Goal: Task Accomplishment & Management: Manage account settings

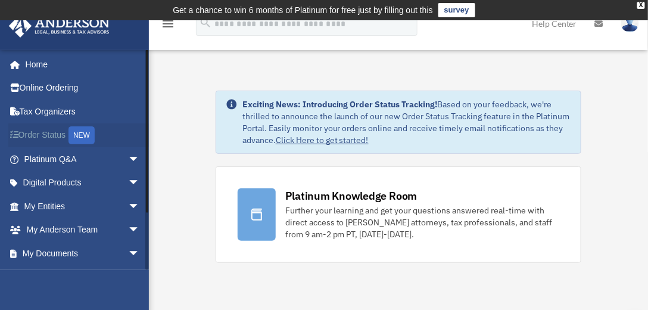
click at [58, 141] on link "Order Status NEW" at bounding box center [82, 135] width 149 height 24
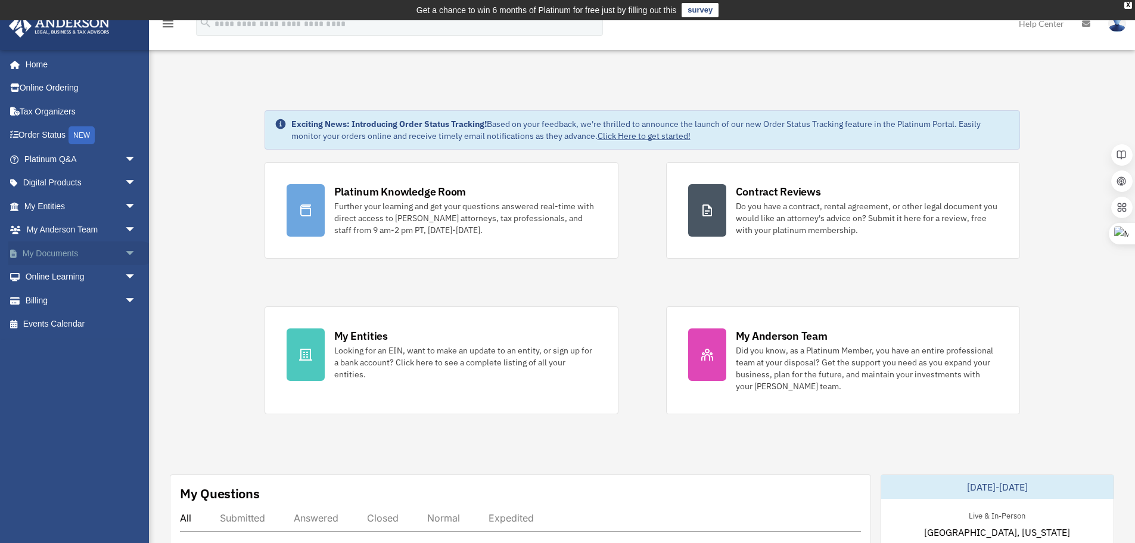
click at [124, 247] on span "arrow_drop_down" at bounding box center [136, 253] width 24 height 24
click at [92, 270] on link "Box" at bounding box center [86, 277] width 138 height 24
click at [69, 279] on link "Box" at bounding box center [86, 277] width 138 height 24
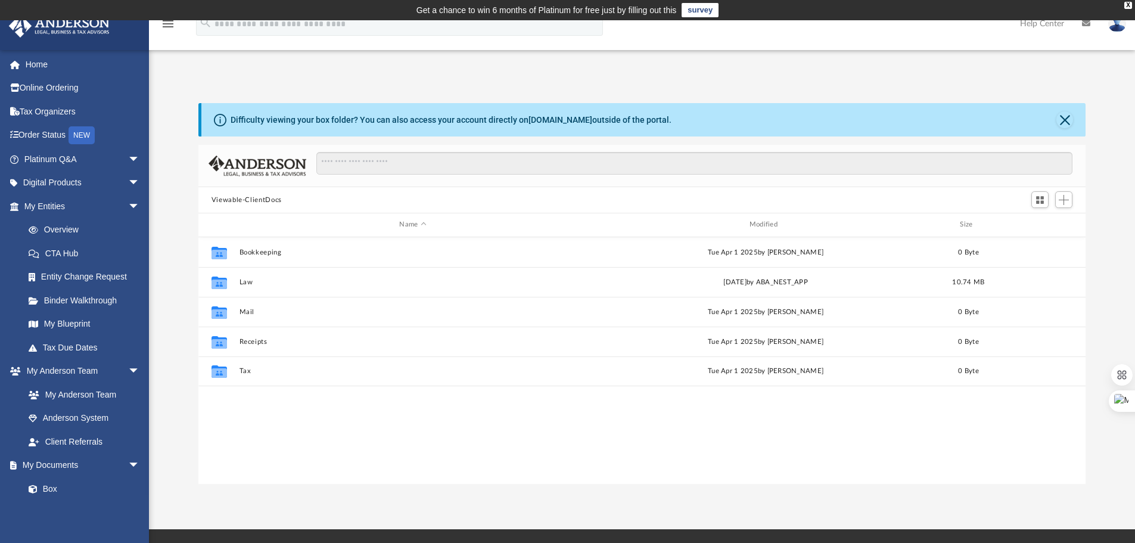
scroll to position [262, 878]
click at [258, 407] on div "Collaborated Folder Bookkeeping [DATE] by [PERSON_NAME] 0 Byte Collaborated Fol…" at bounding box center [641, 360] width 887 height 247
click at [301, 431] on div "Collaborated Folder Bookkeeping [DATE] by [PERSON_NAME] 0 Byte Collaborated Fol…" at bounding box center [641, 360] width 887 height 247
click at [1066, 200] on span "Add" at bounding box center [1063, 200] width 10 height 10
click at [1041, 242] on li "New Folder" at bounding box center [1046, 242] width 38 height 13
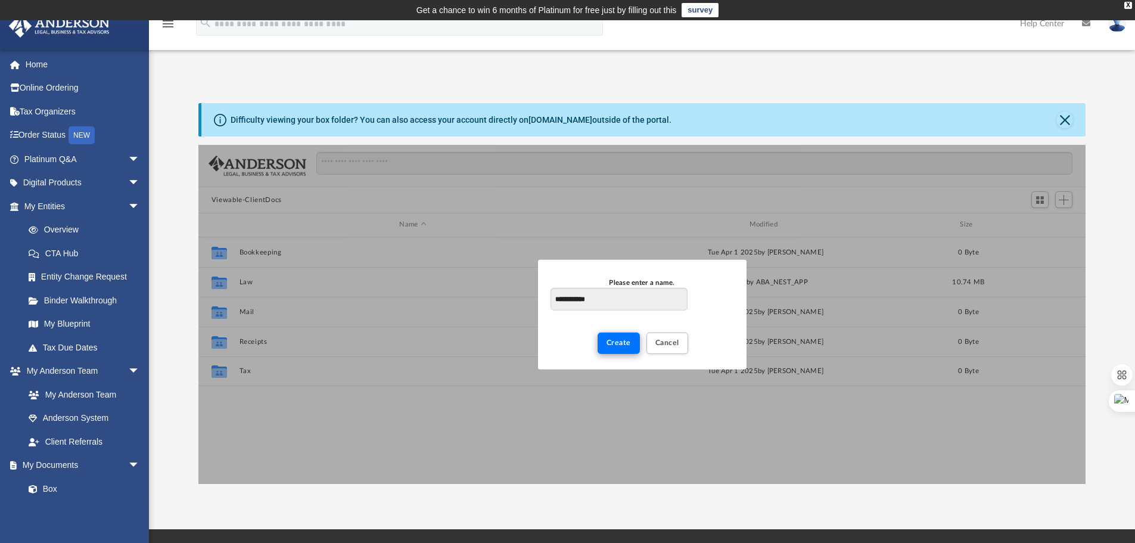
type input "**********"
click at [618, 348] on button "Create" at bounding box center [618, 342] width 42 height 21
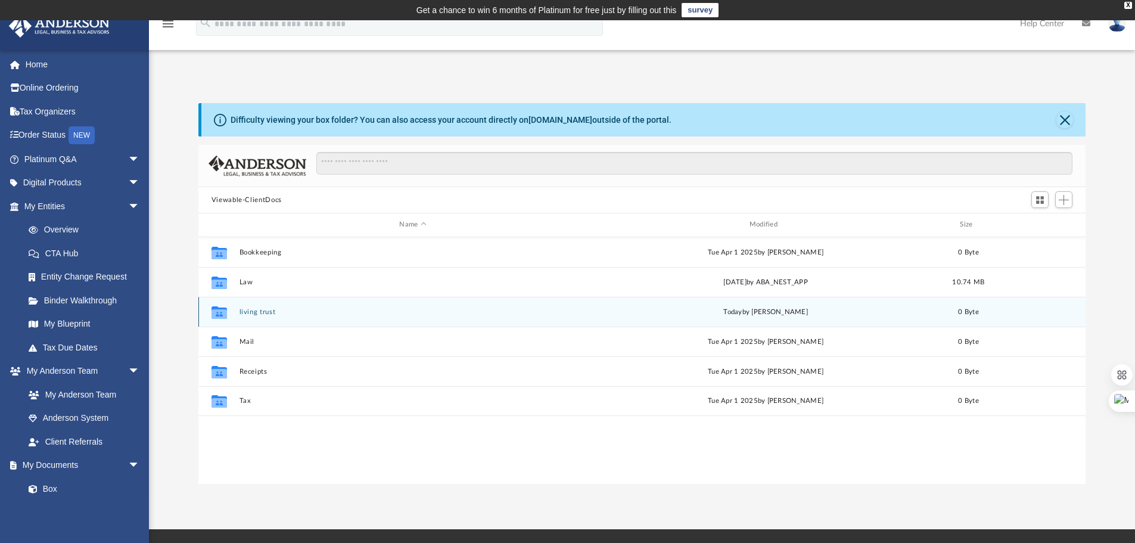
click at [250, 311] on button "living trust" at bounding box center [412, 312] width 347 height 8
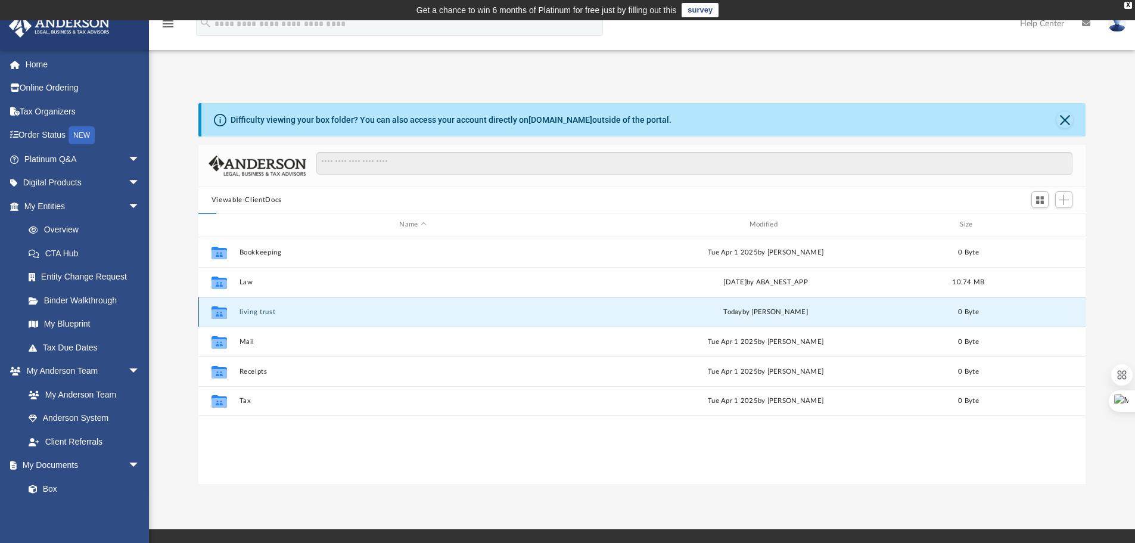
click at [250, 311] on button "living trust" at bounding box center [412, 312] width 347 height 8
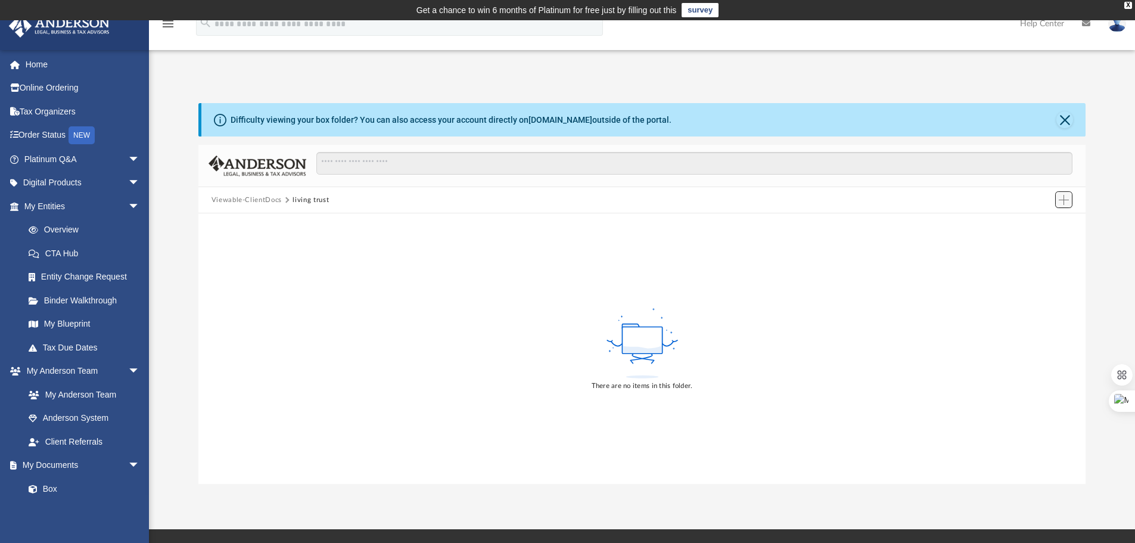
click at [1059, 198] on span "Add" at bounding box center [1063, 200] width 10 height 10
click at [1041, 222] on li "Upload" at bounding box center [1046, 223] width 38 height 13
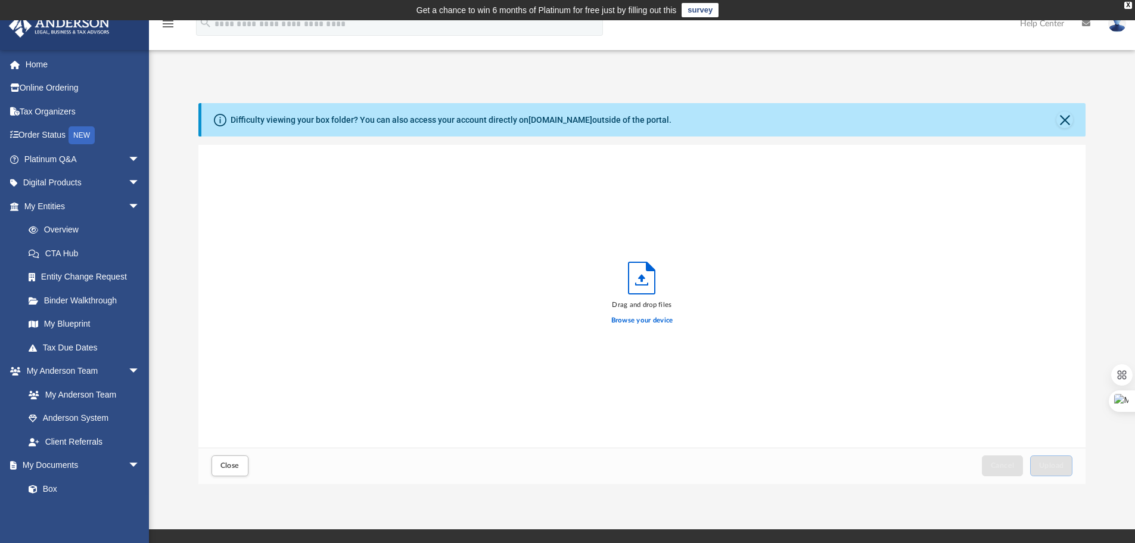
scroll to position [293, 878]
click at [644, 323] on label "Browse your device" at bounding box center [642, 320] width 62 height 11
click at [0, 0] on input "Browse your device" at bounding box center [0, 0] width 0 height 0
click at [1055, 466] on span "Upload" at bounding box center [1051, 465] width 25 height 7
click at [1013, 129] on div "Difficulty viewing your box folder? You can also access your account directly o…" at bounding box center [643, 119] width 884 height 33
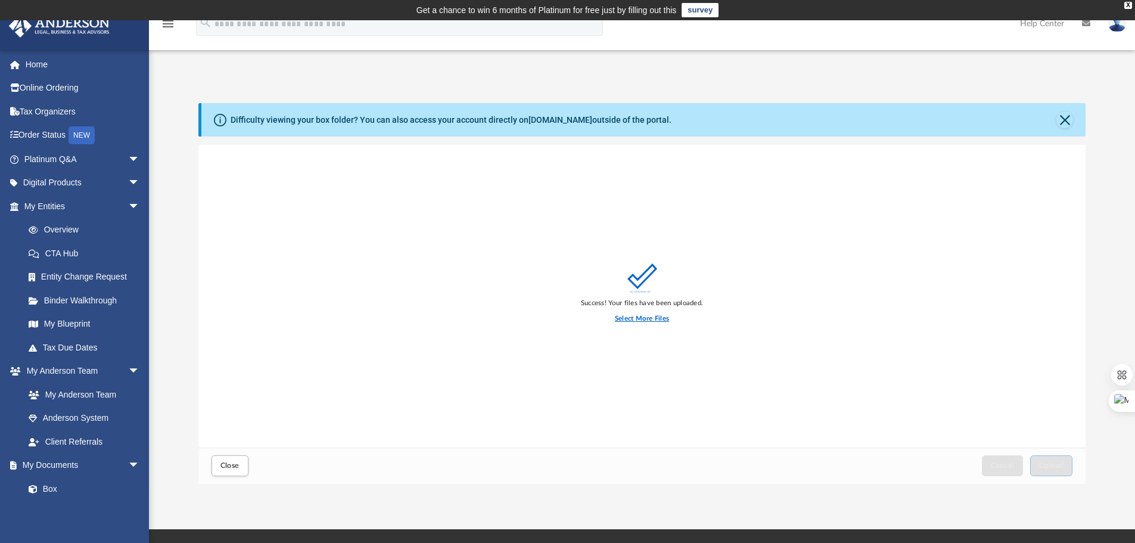
click at [621, 321] on label "Select More Files" at bounding box center [642, 318] width 54 height 11
click at [0, 0] on input "Select More Files" at bounding box center [0, 0] width 0 height 0
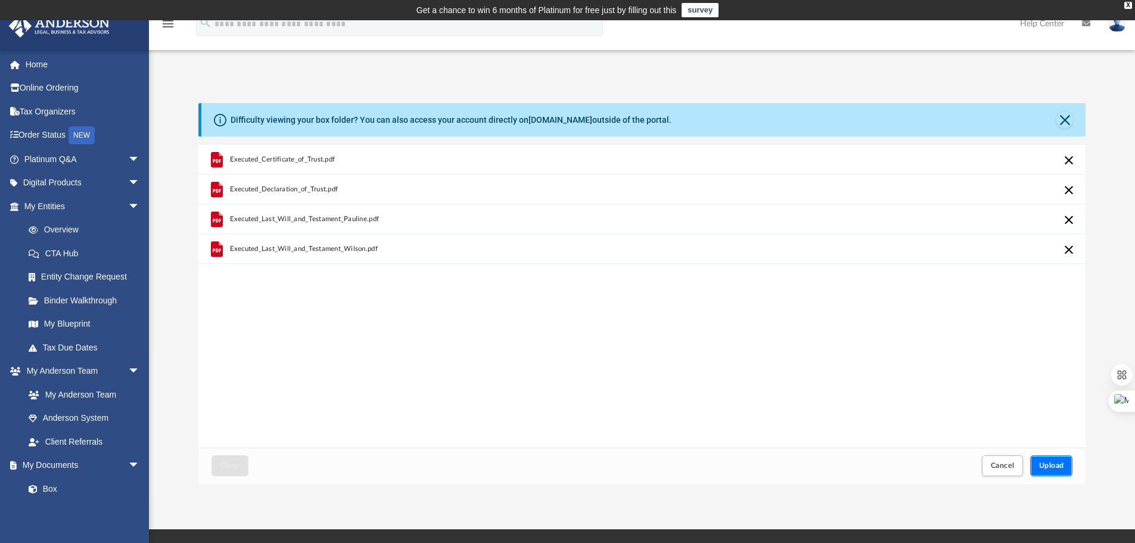
click at [1047, 468] on span "Upload" at bounding box center [1051, 465] width 25 height 7
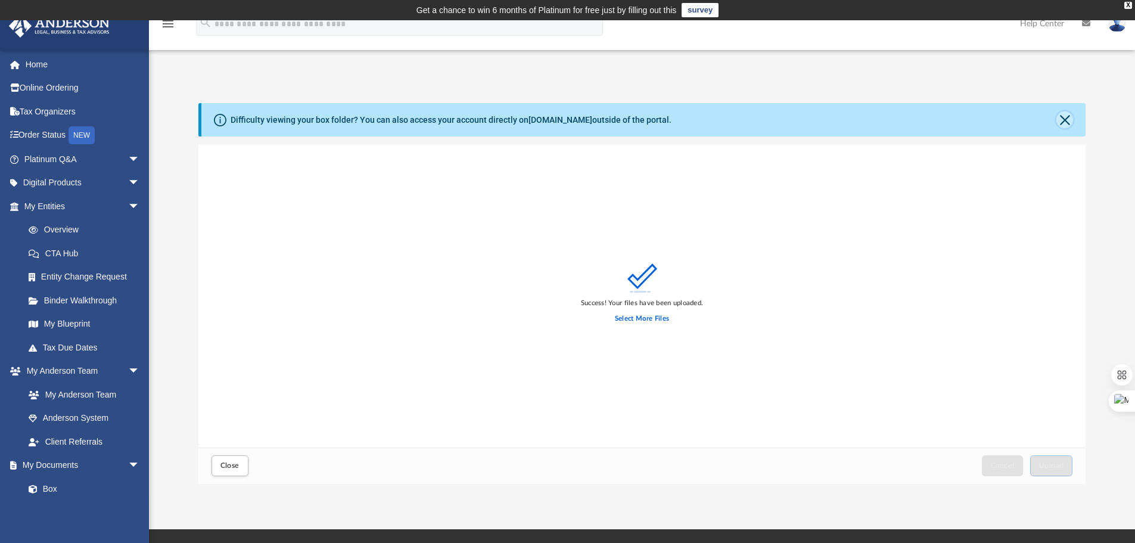
click at [1065, 119] on button "Close" at bounding box center [1064, 119] width 17 height 17
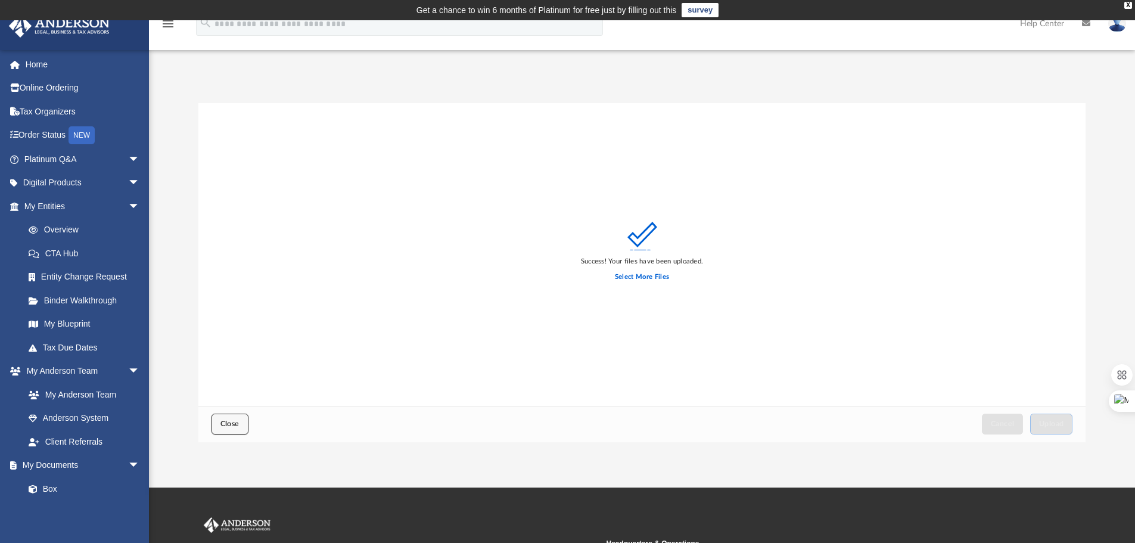
click at [228, 419] on button "Close" at bounding box center [229, 423] width 37 height 21
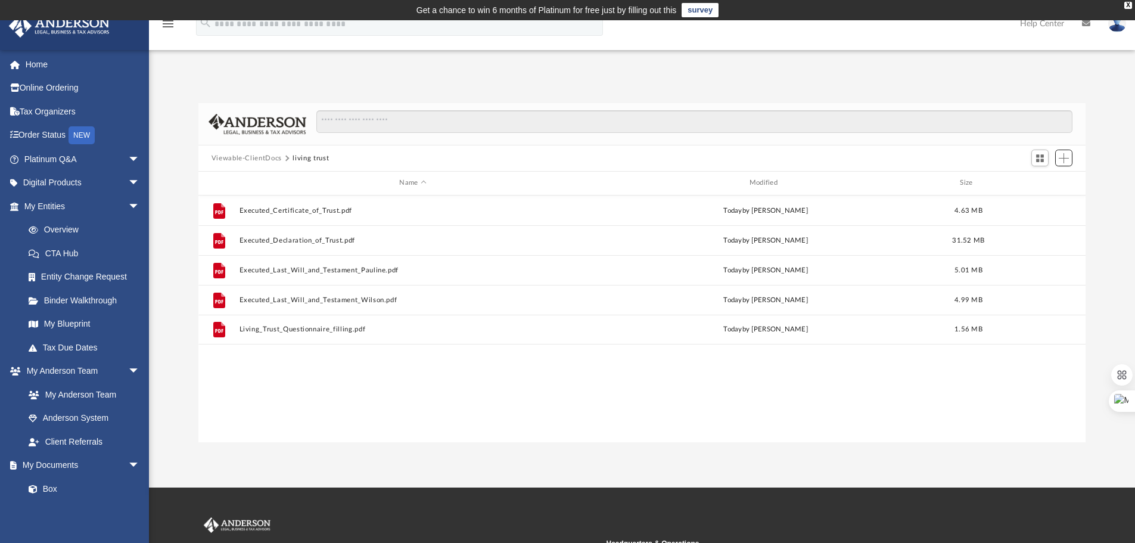
scroll to position [262, 878]
click at [111, 8] on td "Get a chance to win 6 months of Platinum for free just by filling out this surv…" at bounding box center [567, 10] width 1135 height 20
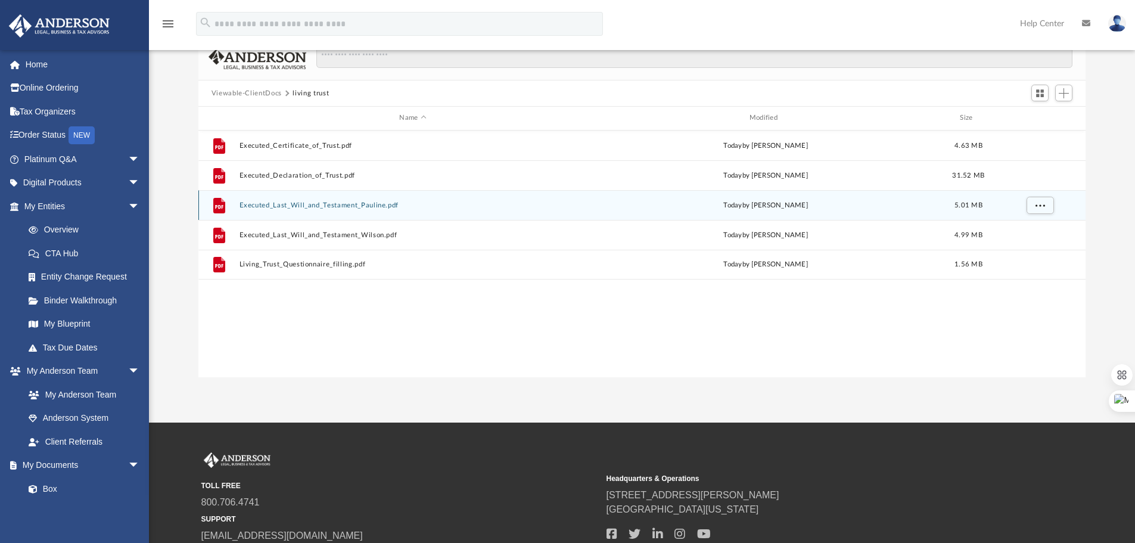
scroll to position [0, 0]
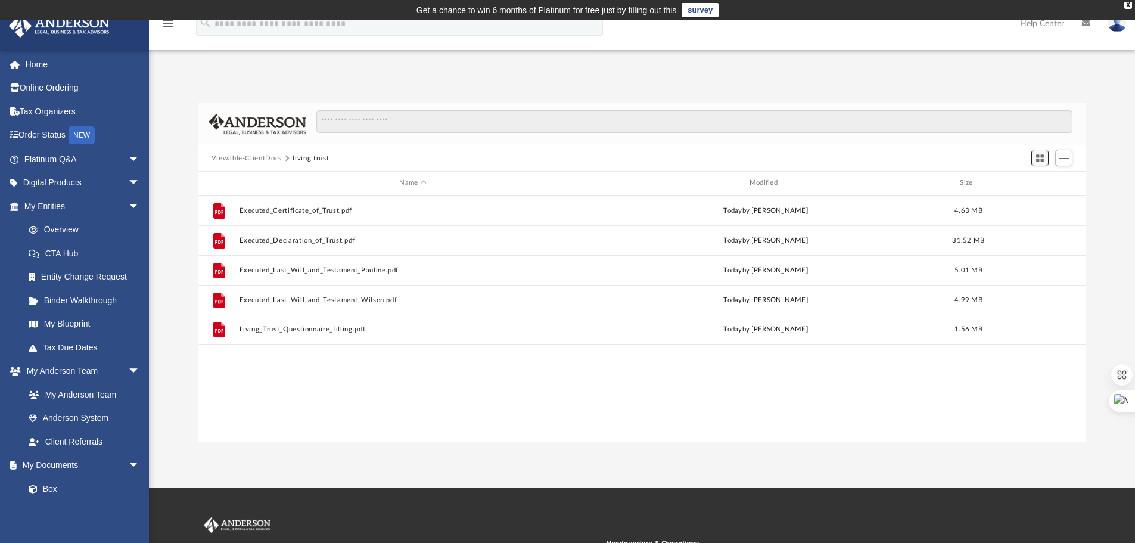
click at [1045, 164] on button "Switch to Grid View" at bounding box center [1040, 157] width 18 height 17
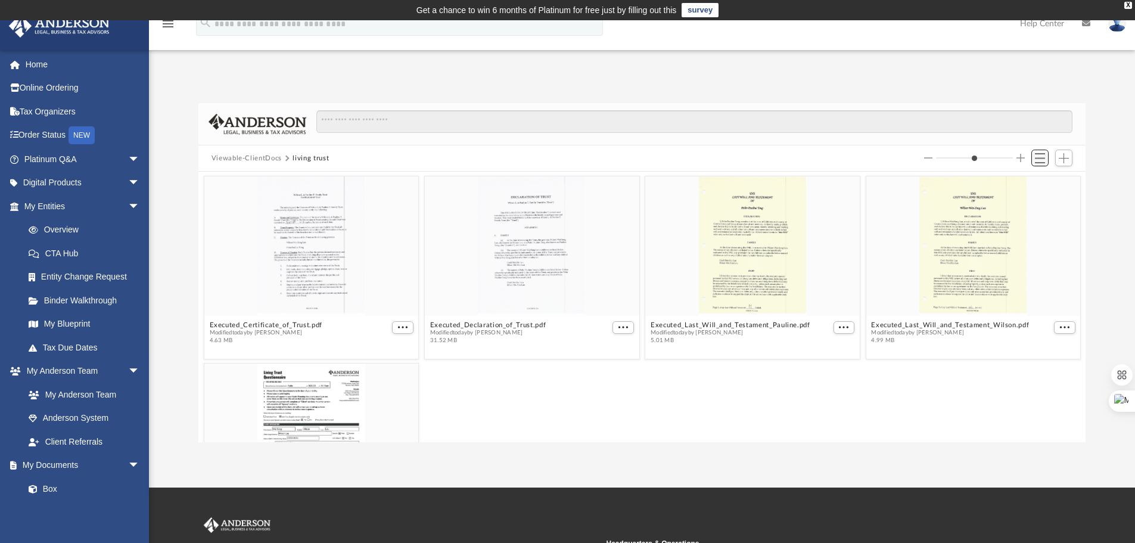
scroll to position [262, 878]
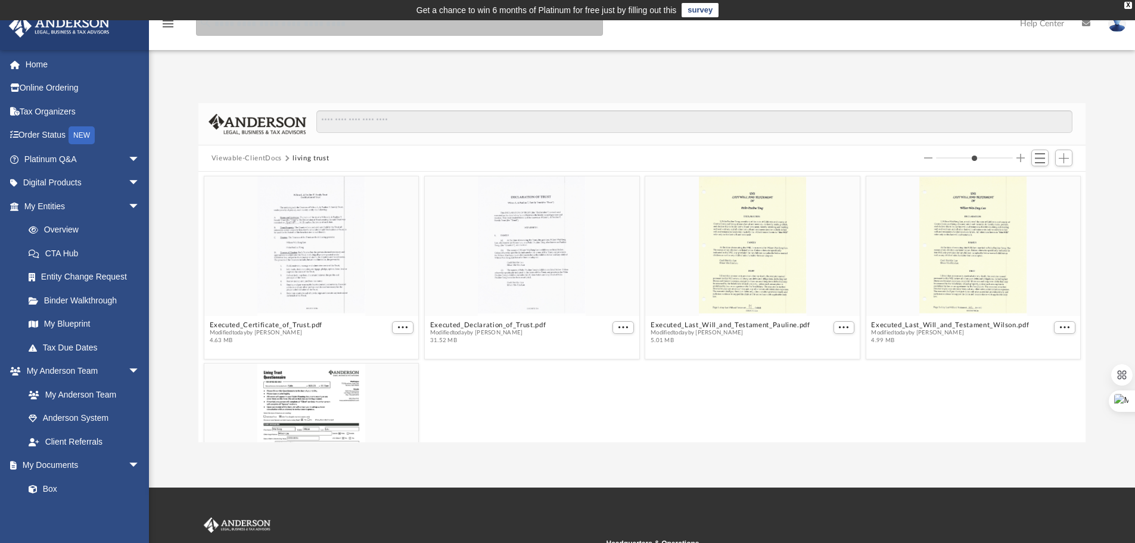
click at [382, 29] on input "search" at bounding box center [399, 24] width 407 height 24
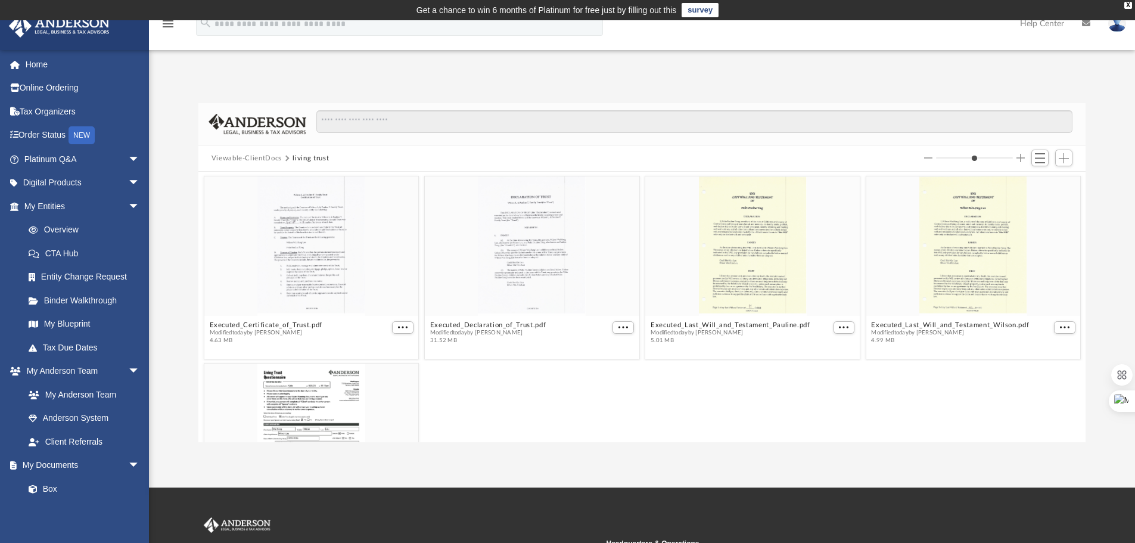
click at [309, 79] on div "Difficulty viewing your box folder? You can also access your account directly o…" at bounding box center [642, 260] width 986 height 364
click at [57, 491] on link "Box" at bounding box center [87, 488] width 141 height 24
click at [49, 487] on link "Box" at bounding box center [87, 488] width 141 height 24
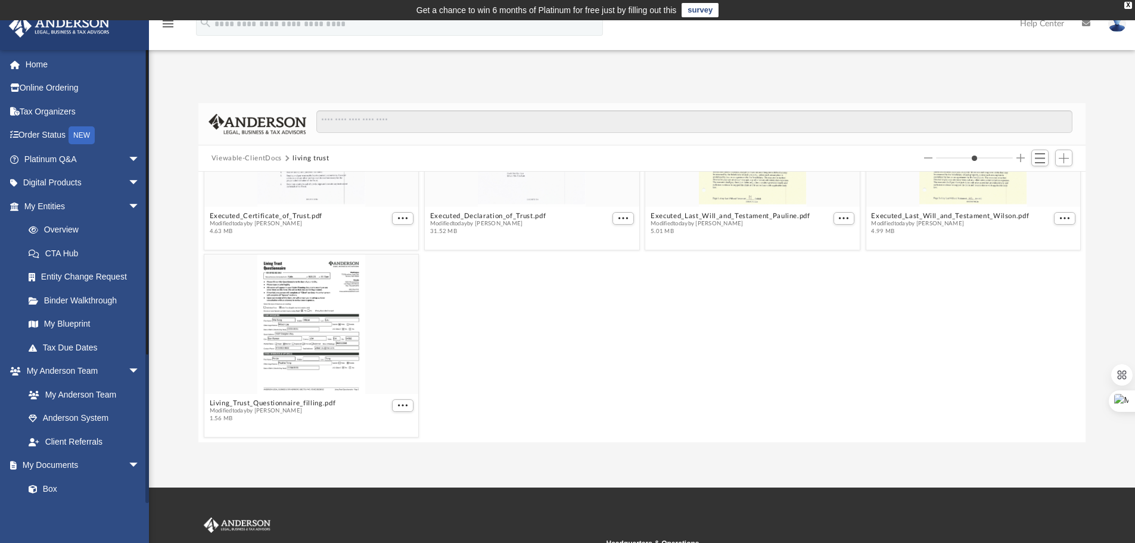
scroll to position [136, 0]
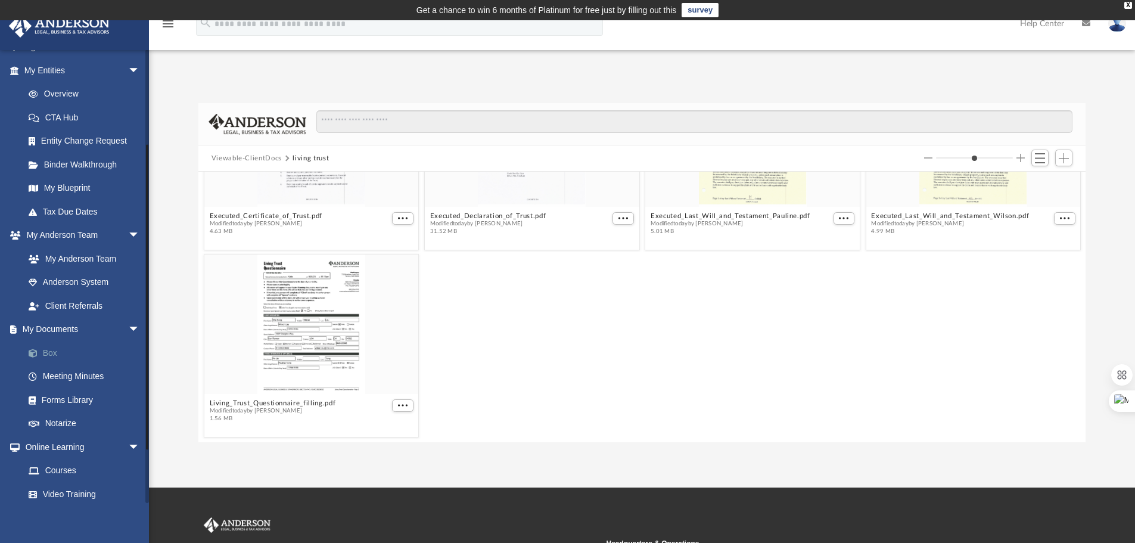
click at [46, 351] on link "Box" at bounding box center [87, 353] width 141 height 24
click at [50, 329] on link "My Documents arrow_drop_down" at bounding box center [82, 329] width 149 height 24
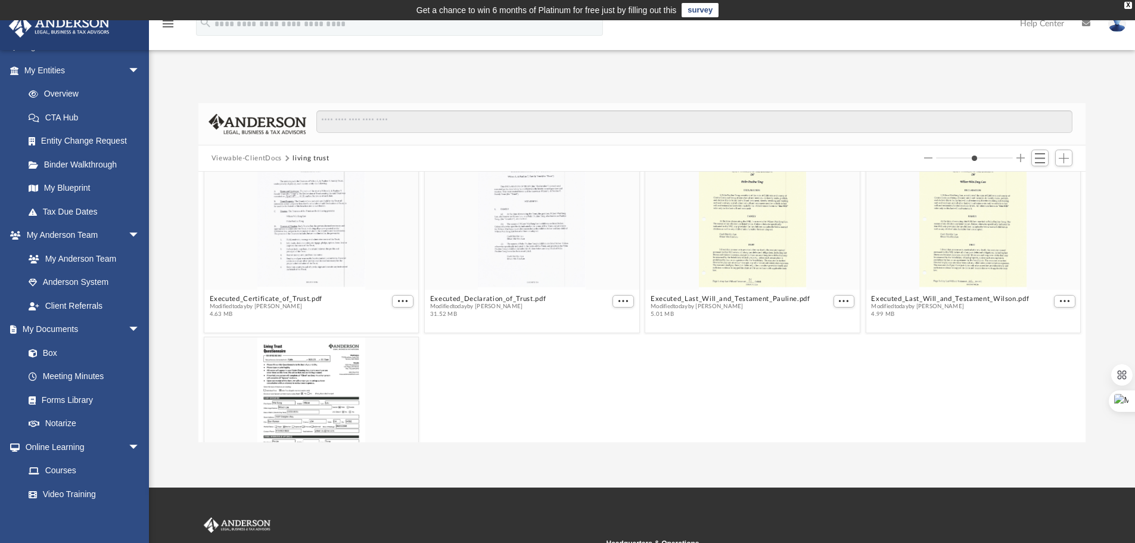
scroll to position [0, 0]
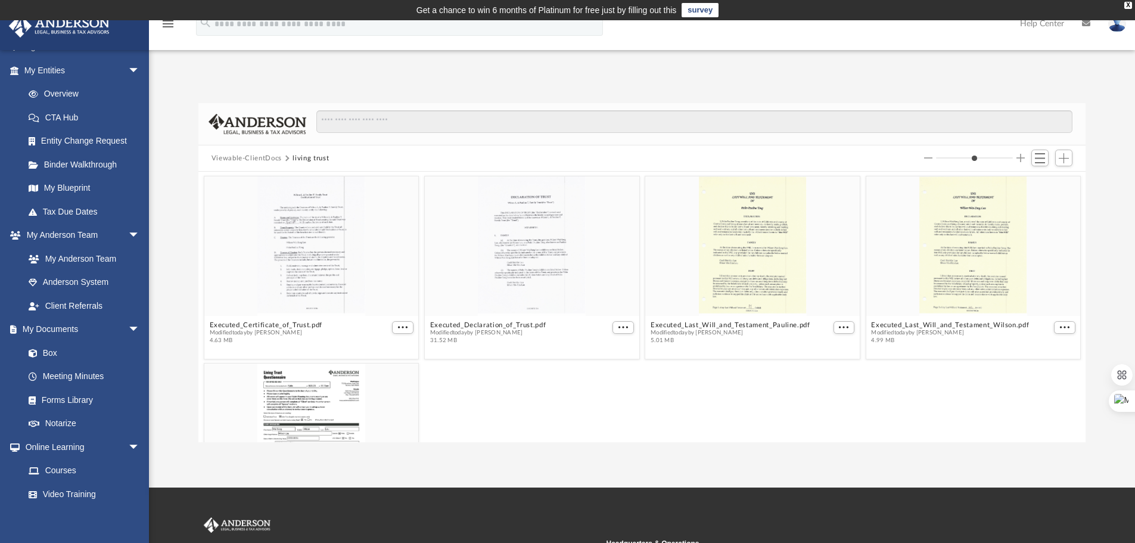
drag, startPoint x: 958, startPoint y: 159, endPoint x: 949, endPoint y: 160, distance: 9.0
click at [949, 160] on input "Column size" at bounding box center [974, 158] width 77 height 8
click at [1032, 152] on button "Switch to List View" at bounding box center [1040, 157] width 18 height 17
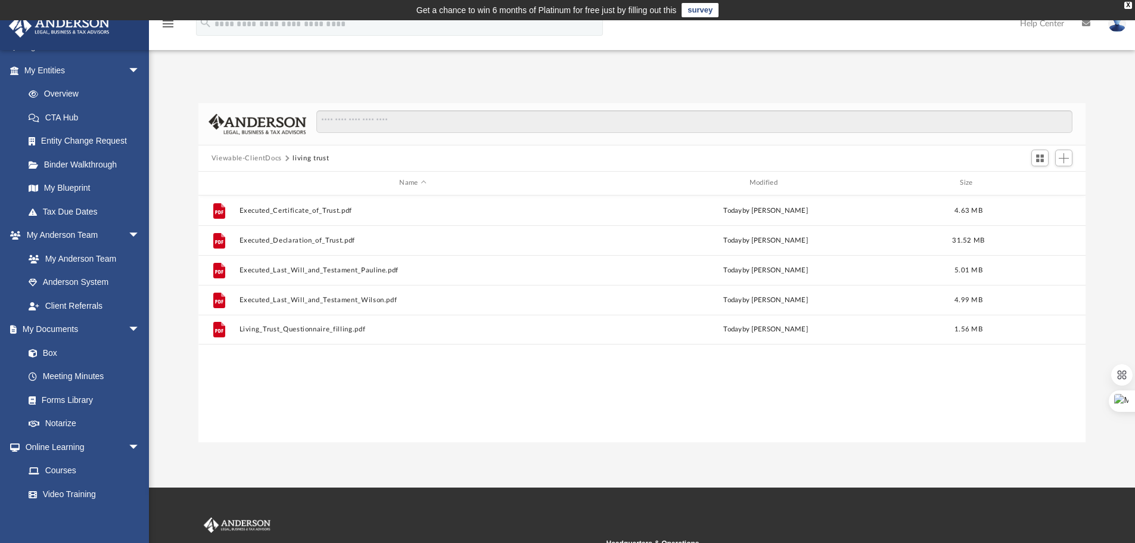
click at [257, 161] on button "Viewable-ClientDocs" at bounding box center [246, 158] width 70 height 11
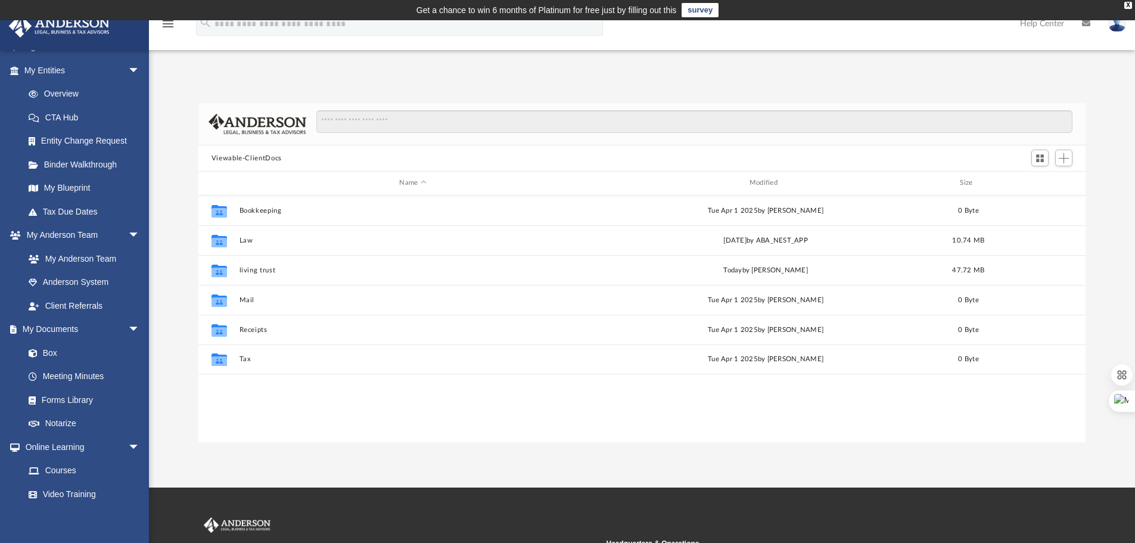
click at [239, 403] on div "Collaborated Folder Bookkeeping Tue Apr 1 2025 by Charles Rogler 0 Byte Collabo…" at bounding box center [641, 318] width 887 height 247
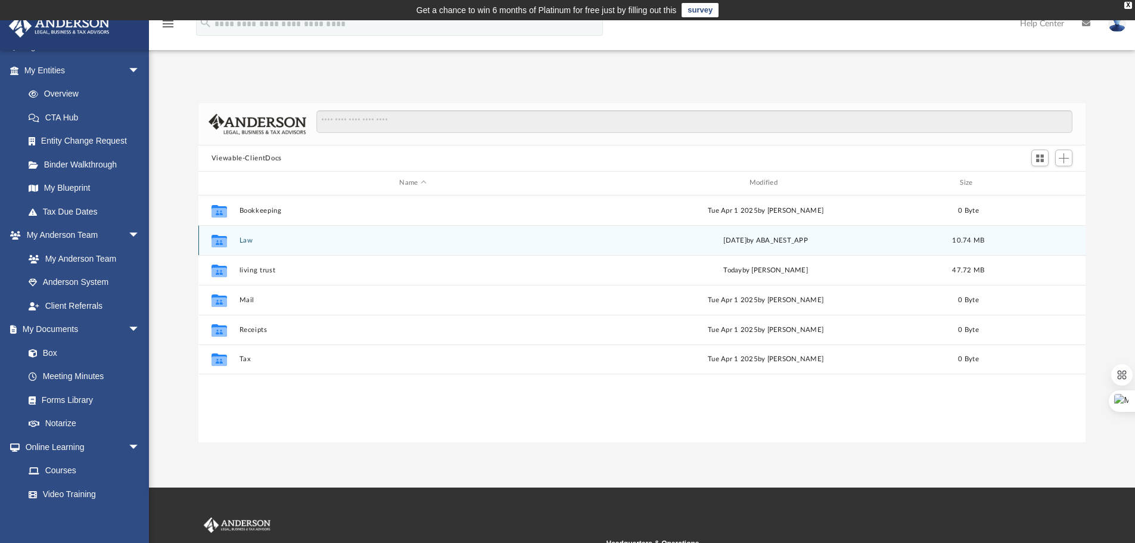
click at [241, 242] on button "Law" at bounding box center [412, 240] width 347 height 8
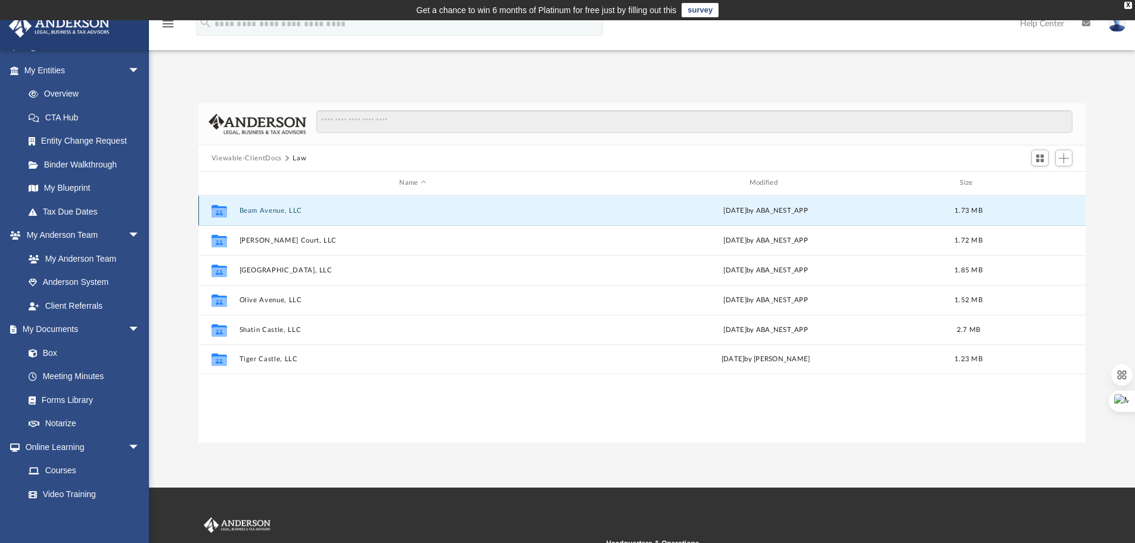
click at [242, 212] on button "Beam Avenue, LLC" at bounding box center [412, 211] width 347 height 8
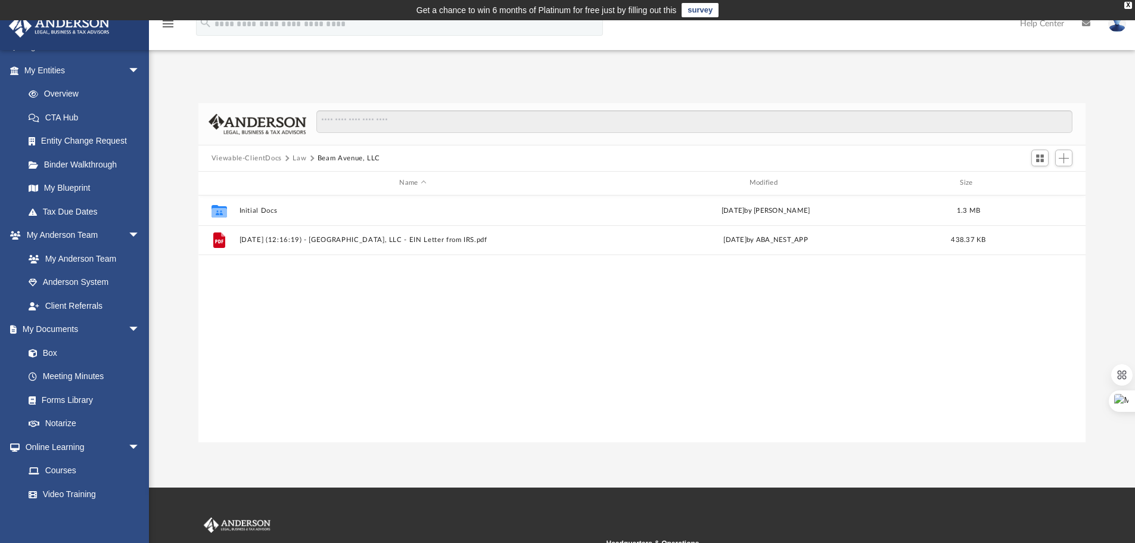
click at [254, 158] on button "Viewable-ClientDocs" at bounding box center [246, 158] width 70 height 11
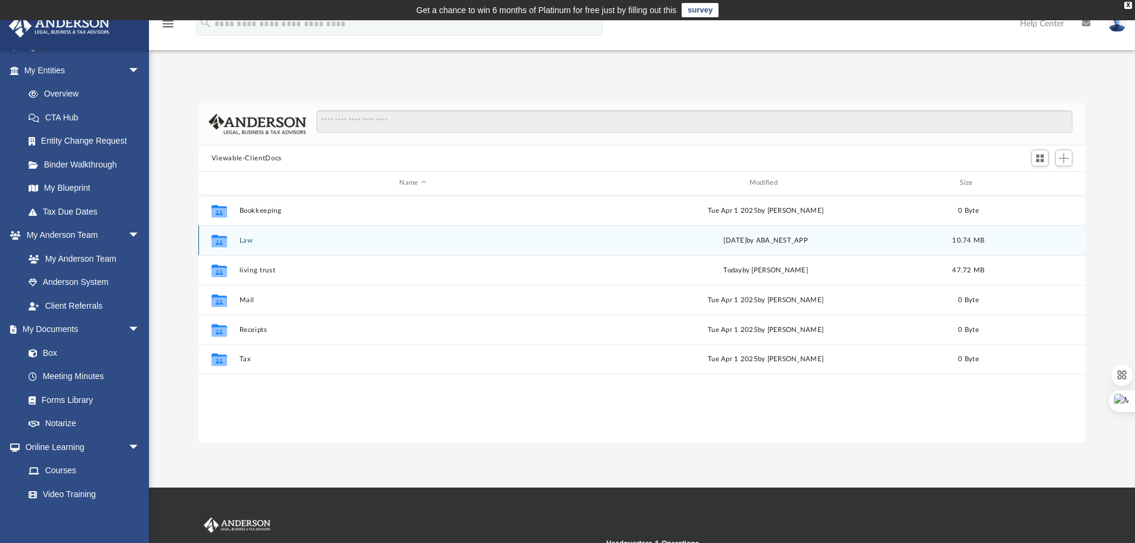
click at [222, 243] on icon "grid" at bounding box center [218, 240] width 15 height 13
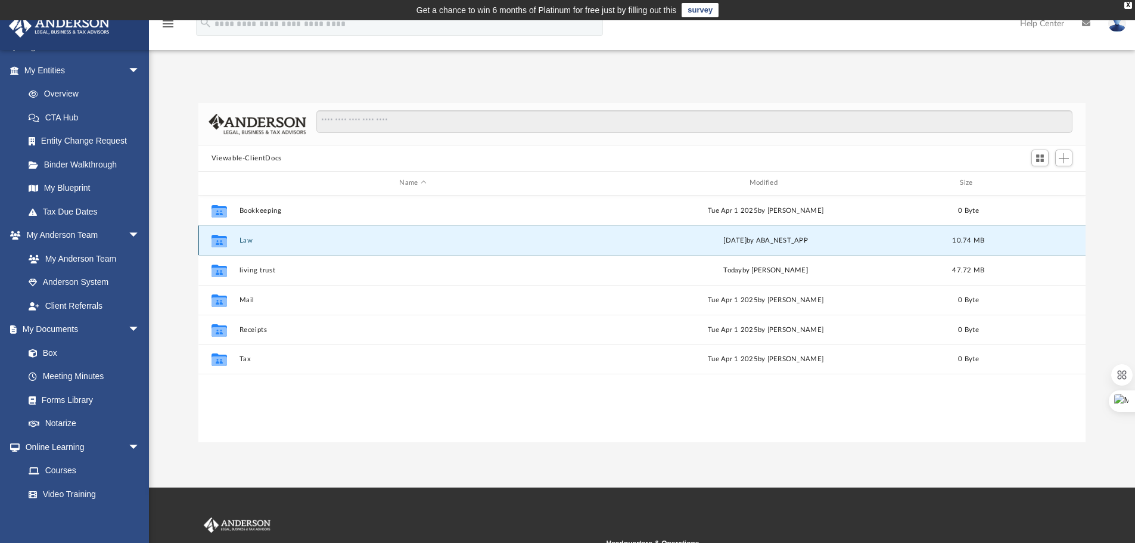
click at [239, 240] on button "Law" at bounding box center [412, 240] width 347 height 8
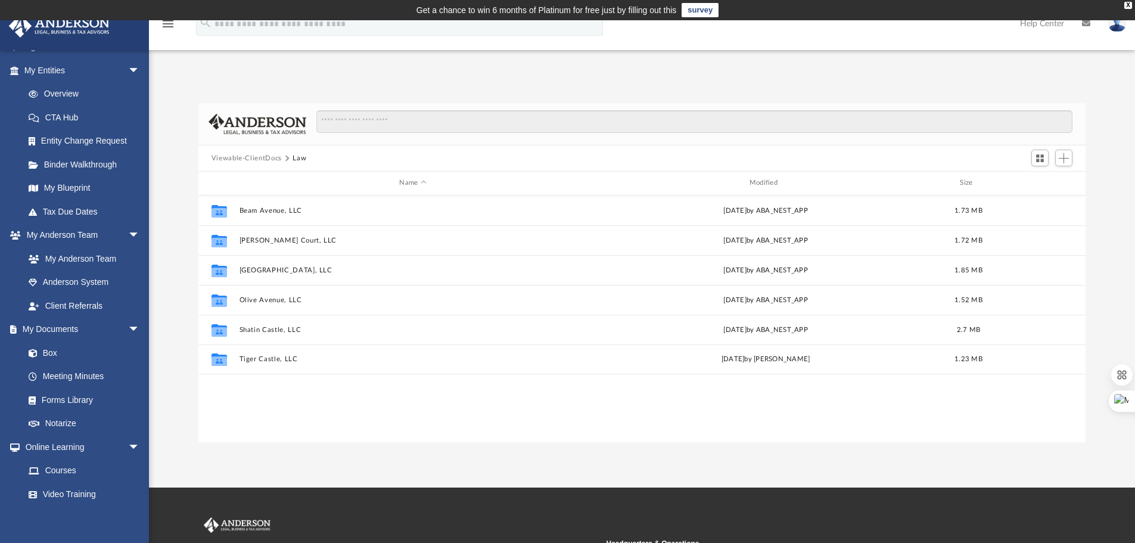
click at [256, 157] on button "Viewable-ClientDocs" at bounding box center [246, 158] width 70 height 11
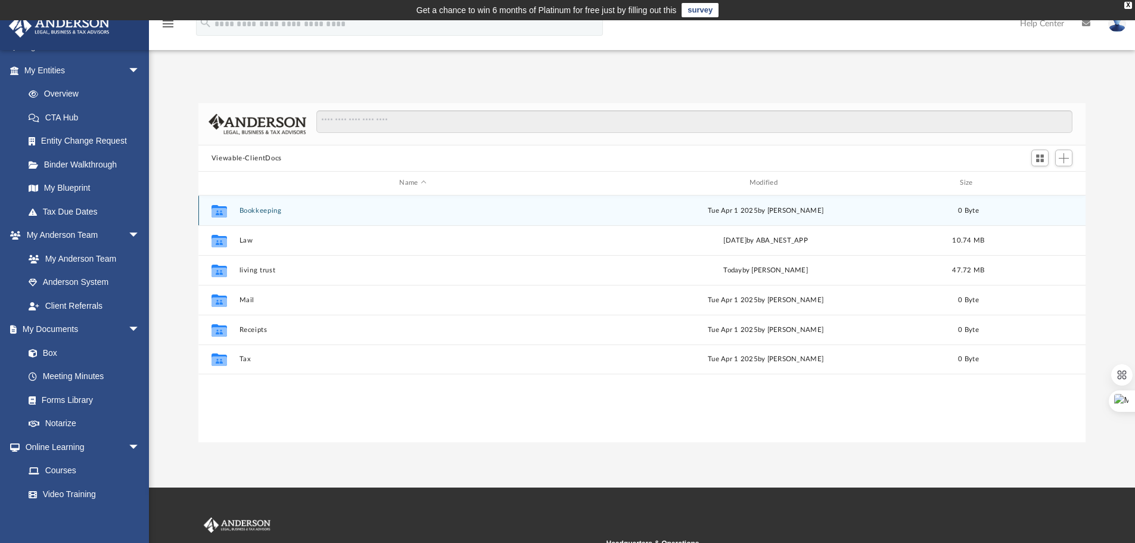
click at [247, 207] on button "Bookkeeping" at bounding box center [412, 211] width 347 height 8
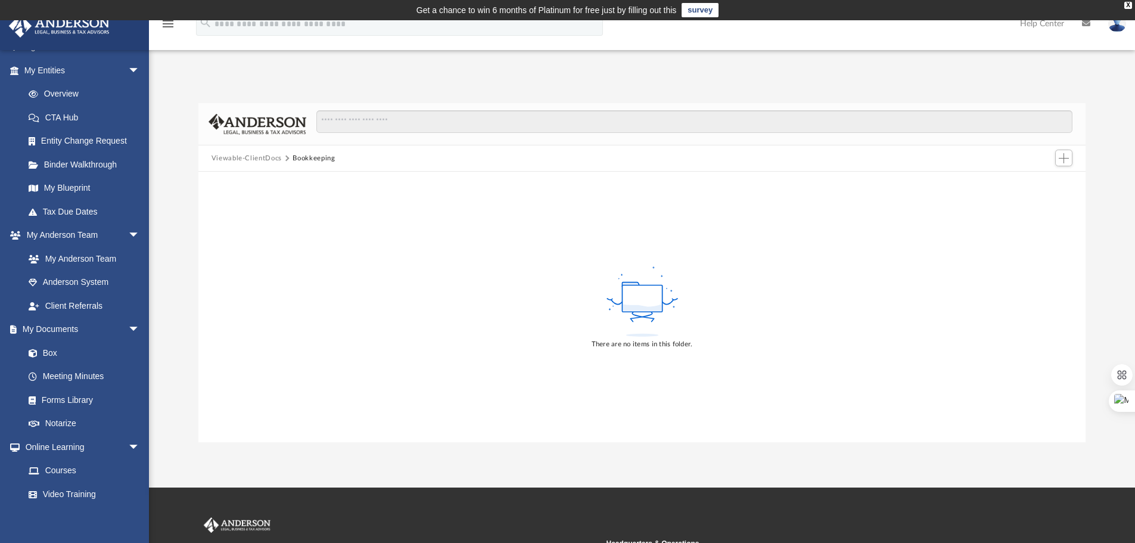
click at [254, 161] on button "Viewable-ClientDocs" at bounding box center [246, 158] width 70 height 11
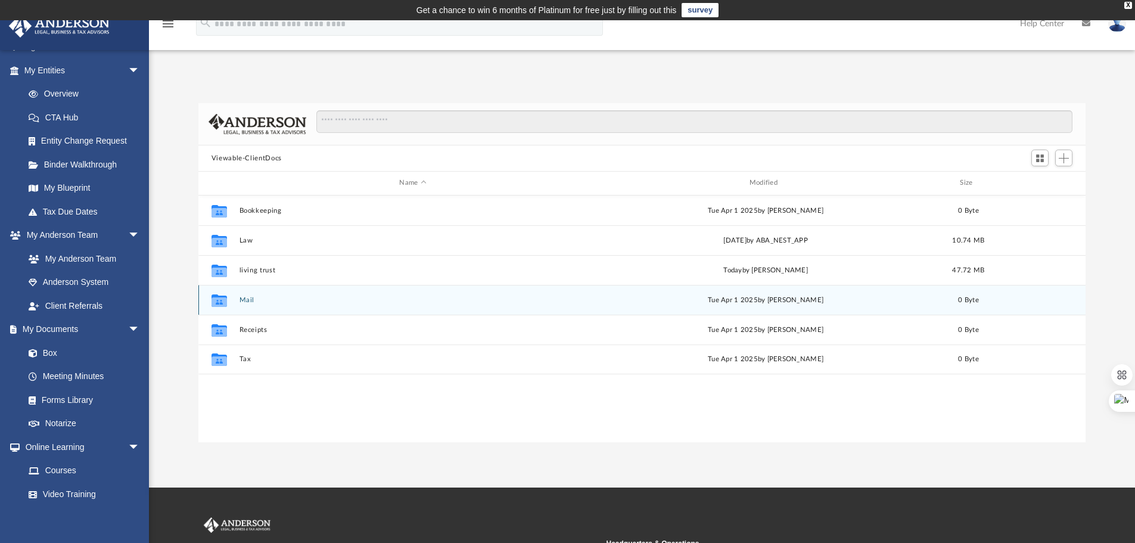
scroll to position [262, 878]
click at [244, 303] on button "Mail" at bounding box center [412, 300] width 347 height 8
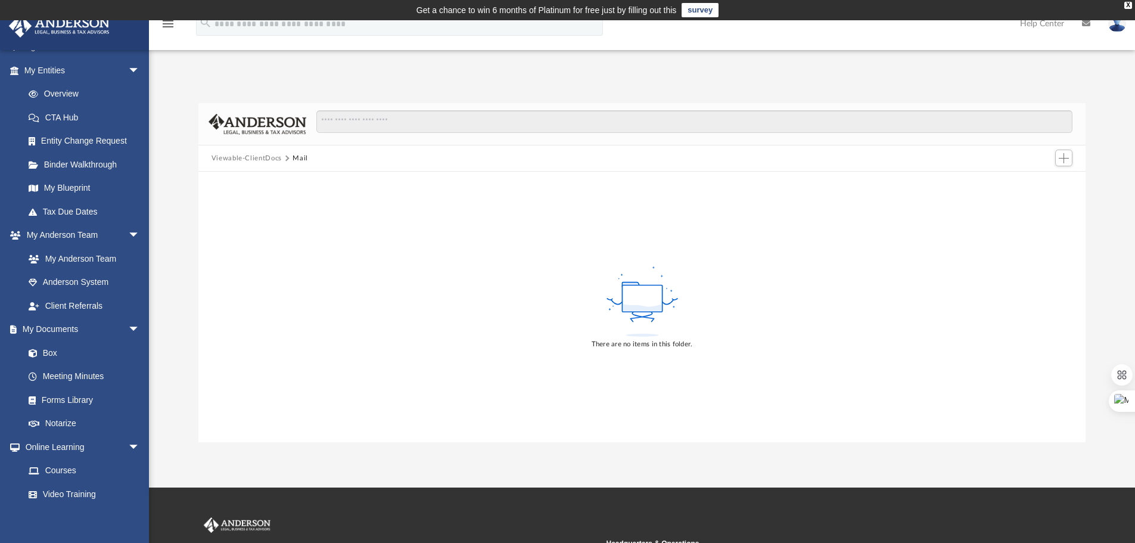
click at [256, 160] on button "Viewable-ClientDocs" at bounding box center [246, 158] width 70 height 11
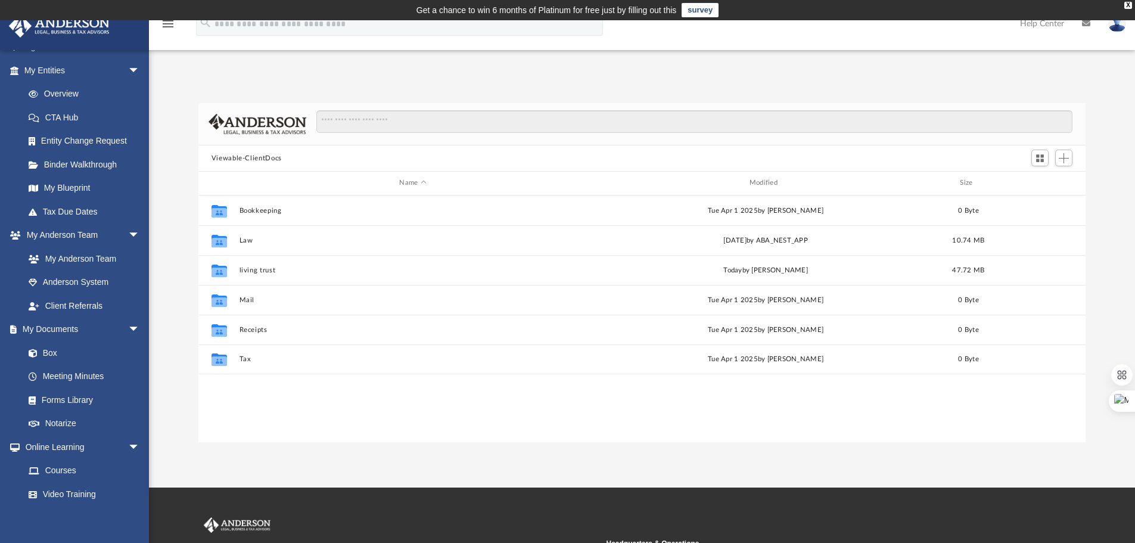
click at [238, 403] on div "Collaborated Folder Bookkeeping Tue Apr 1 2025 by Charles Rogler 0 Byte Collabo…" at bounding box center [641, 318] width 887 height 247
click at [1062, 158] on span "Add" at bounding box center [1063, 158] width 10 height 10
click at [1044, 201] on li "New Folder" at bounding box center [1046, 200] width 38 height 13
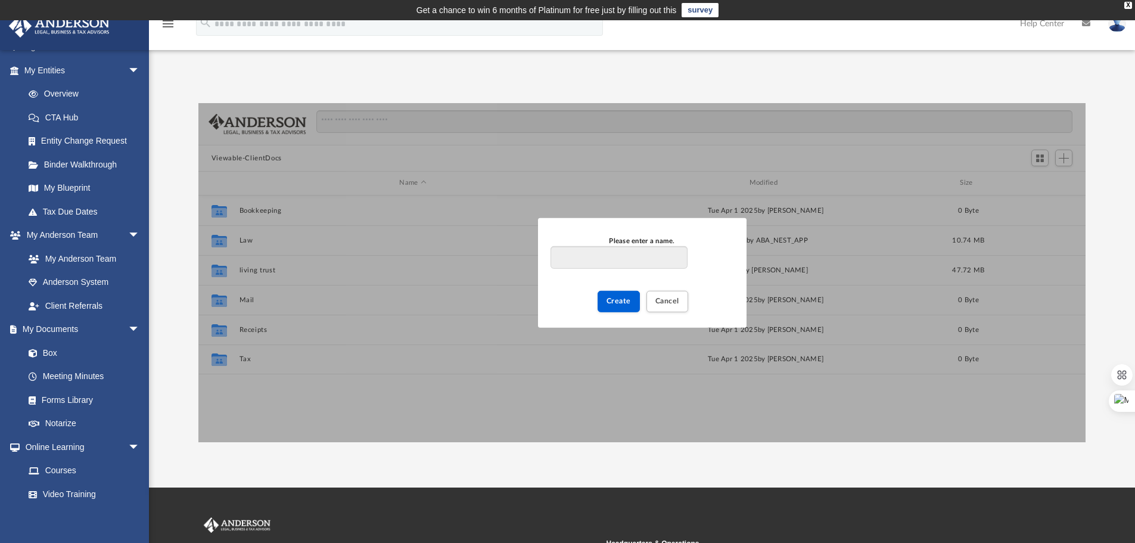
type input "*"
type input "**********"
click at [609, 301] on span "Create" at bounding box center [618, 300] width 24 height 7
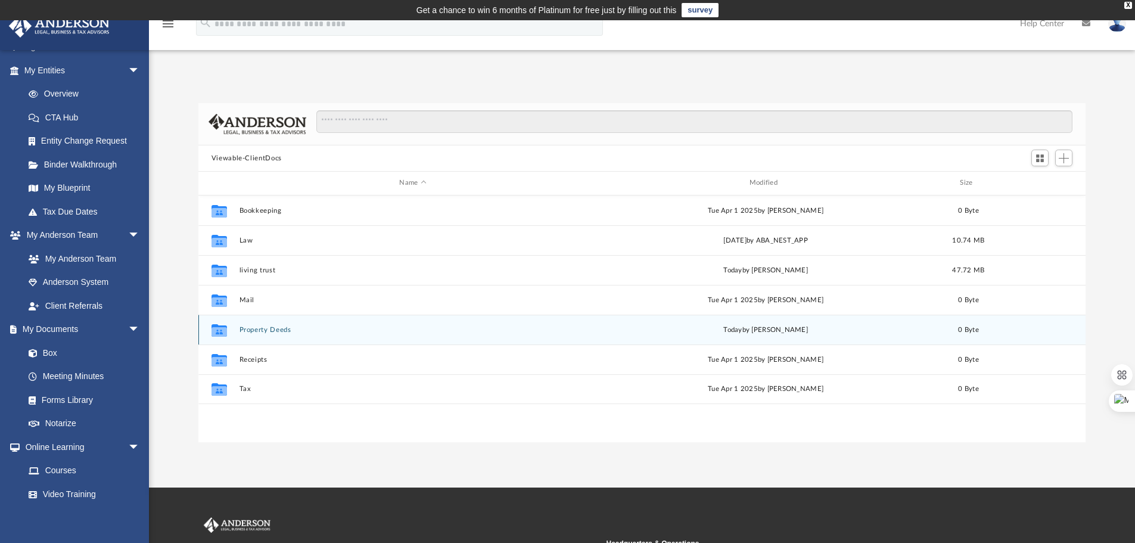
click at [250, 328] on button "Property Deeds" at bounding box center [412, 330] width 347 height 8
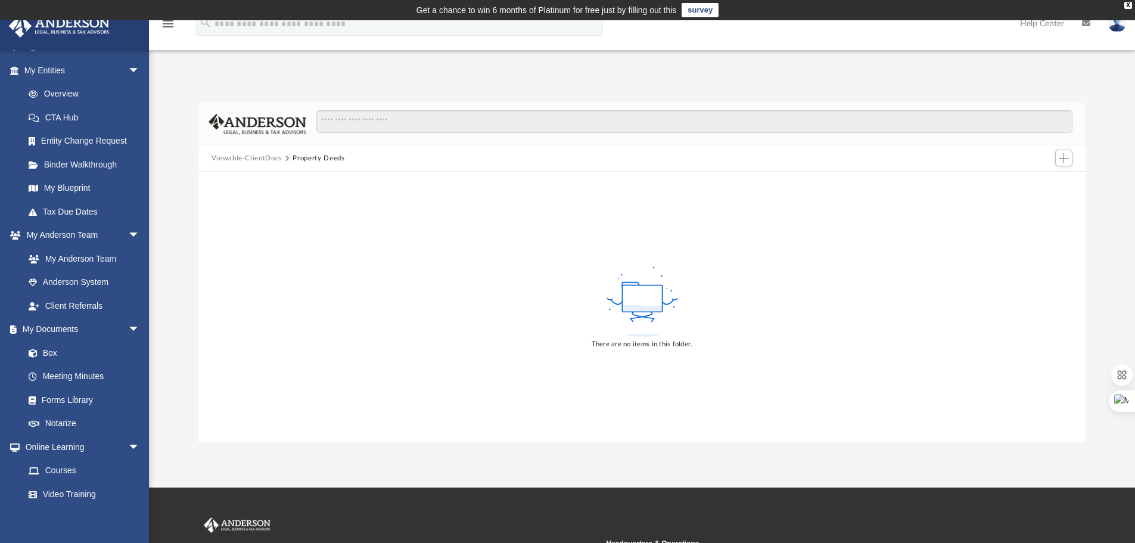
click at [989, 82] on div "Difficulty viewing your box folder? You can also access your account directly o…" at bounding box center [642, 260] width 986 height 364
click at [1063, 157] on span "Add" at bounding box center [1063, 158] width 10 height 10
click at [1036, 179] on li "Upload" at bounding box center [1046, 182] width 38 height 13
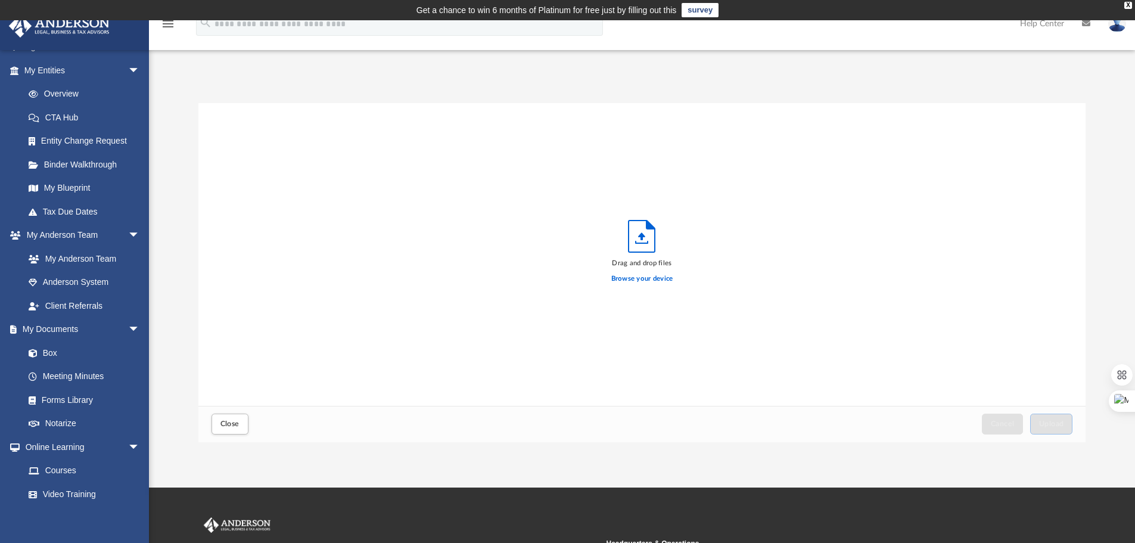
scroll to position [293, 878]
click at [653, 282] on label "Browse your device" at bounding box center [642, 278] width 62 height 11
click at [0, 0] on input "Browse your device" at bounding box center [0, 0] width 0 height 0
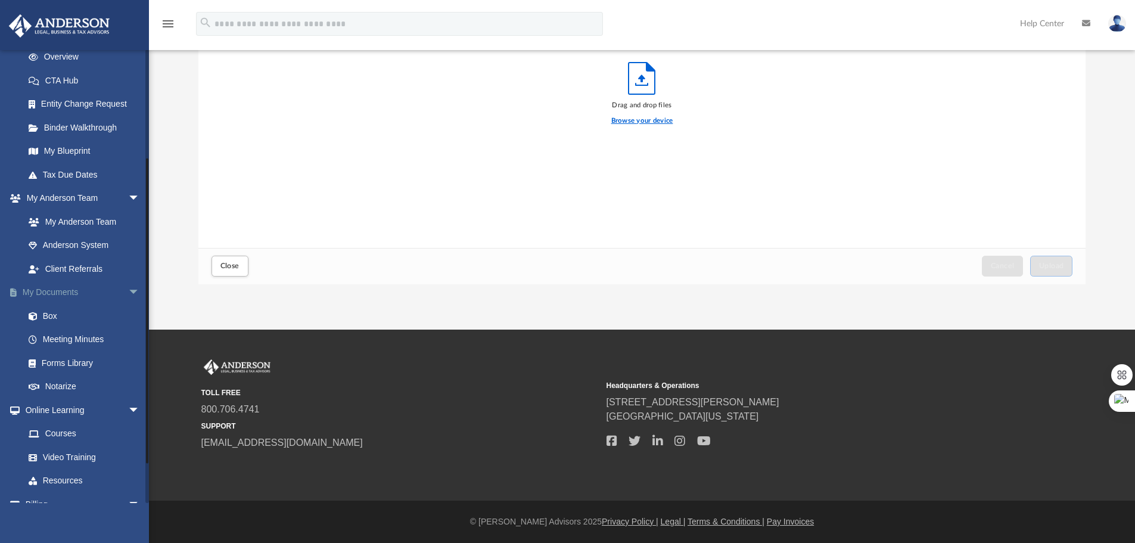
scroll to position [152, 0]
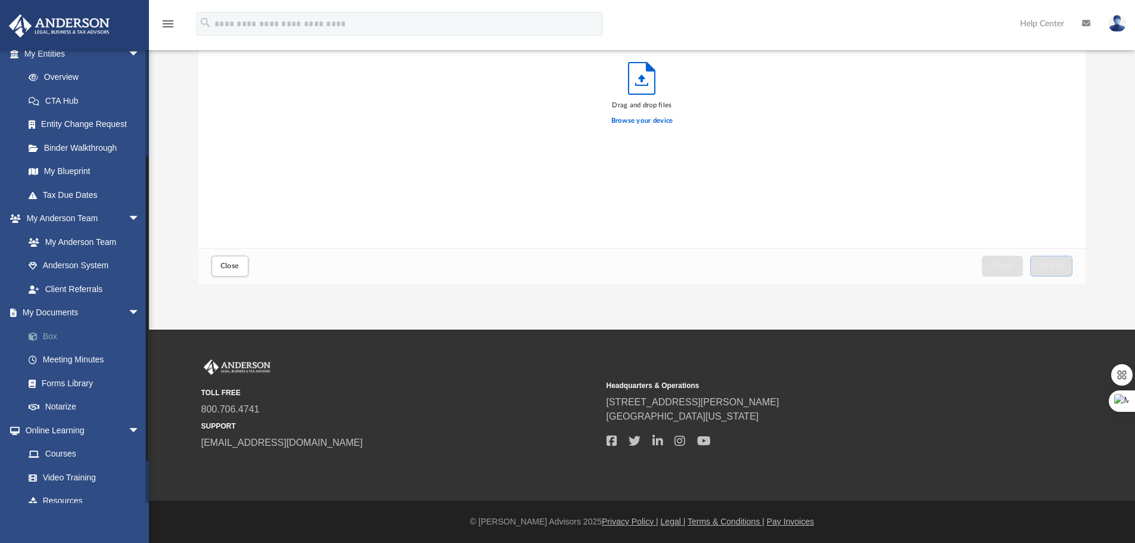
click at [56, 337] on link "Box" at bounding box center [87, 336] width 141 height 24
click at [84, 316] on link "My Documents arrow_drop_down" at bounding box center [82, 313] width 149 height 24
click at [229, 267] on span "Close" at bounding box center [229, 265] width 19 height 7
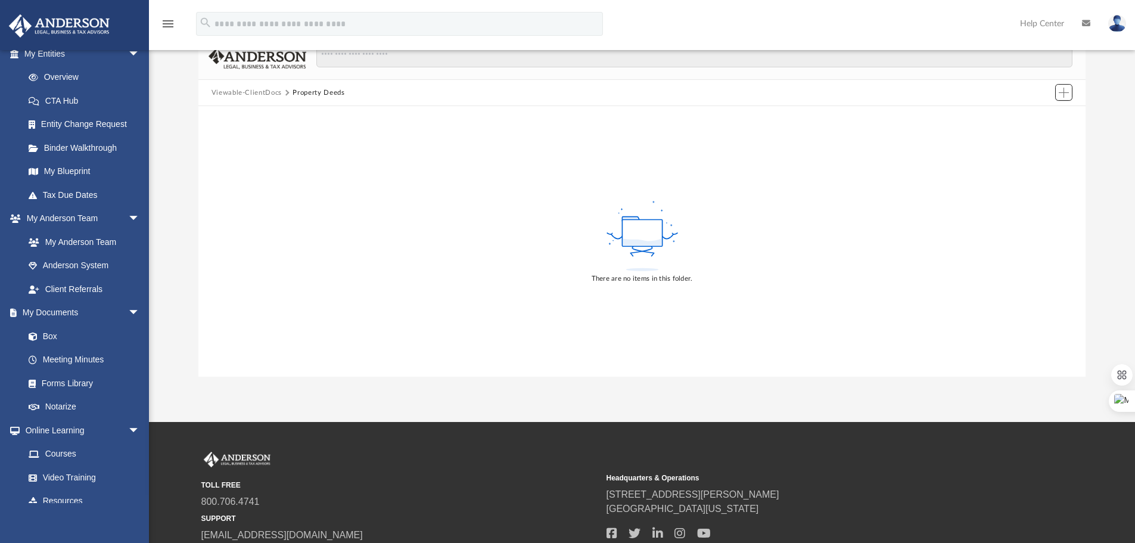
scroll to position [0, 0]
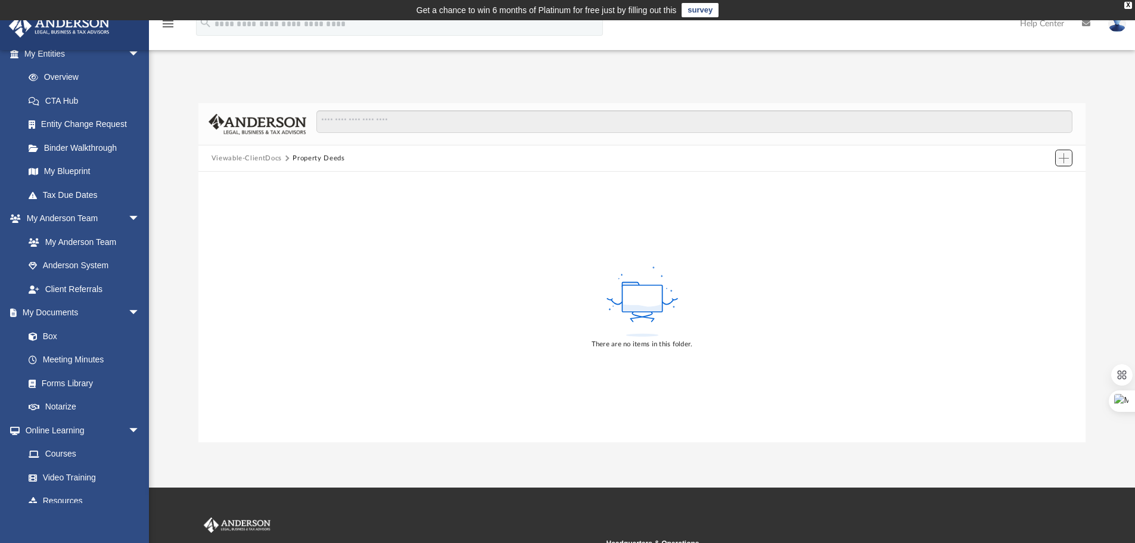
click at [1060, 158] on span "Add" at bounding box center [1063, 158] width 10 height 10
click at [1045, 182] on li "Upload" at bounding box center [1046, 182] width 38 height 13
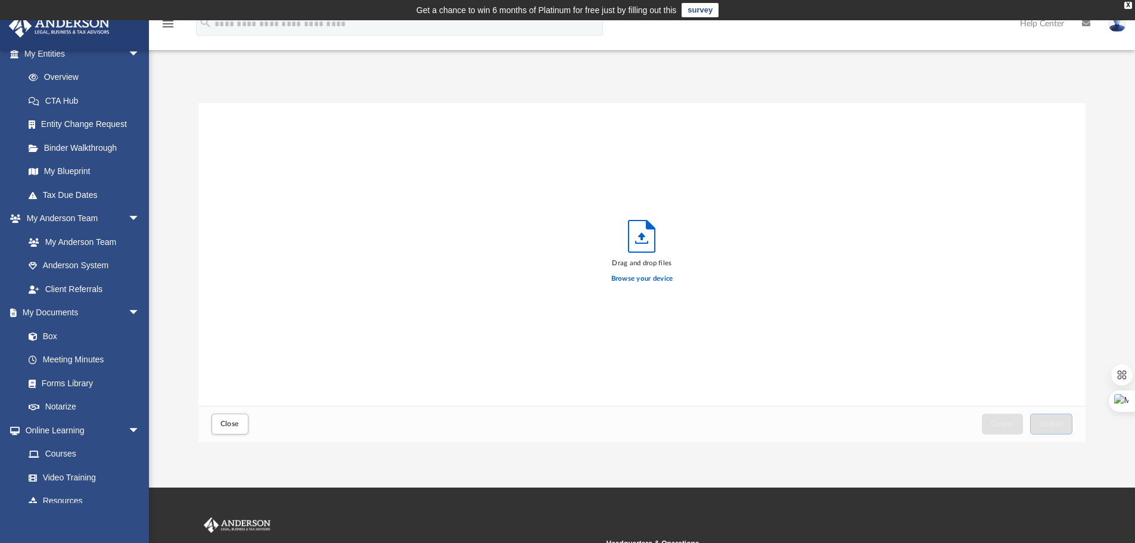
scroll to position [293, 878]
click at [648, 278] on label "Browse your device" at bounding box center [642, 278] width 62 height 11
click at [0, 0] on input "Browse your device" at bounding box center [0, 0] width 0 height 0
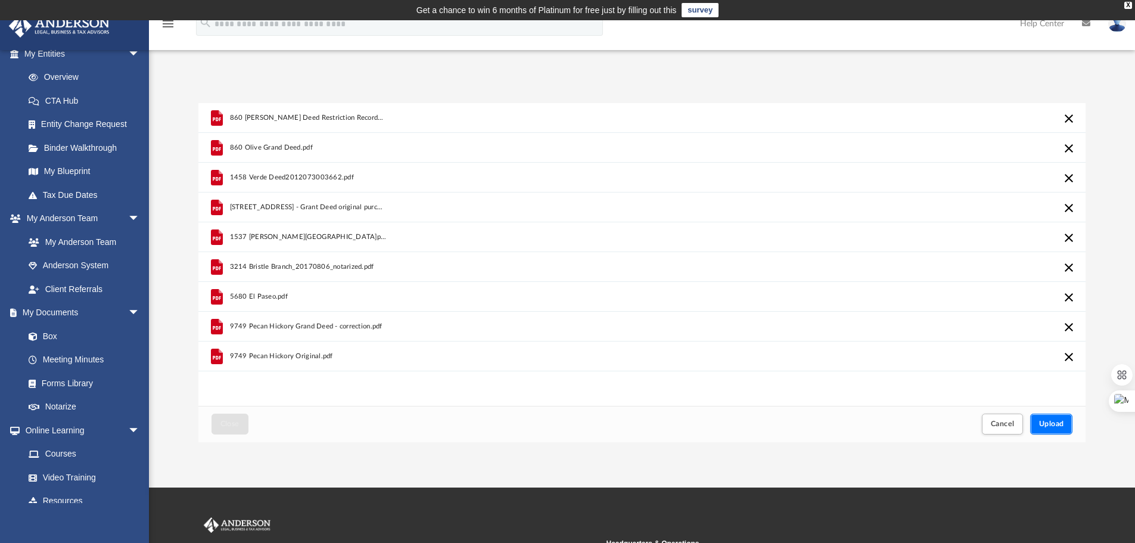
click at [1039, 421] on span "Upload" at bounding box center [1051, 423] width 25 height 7
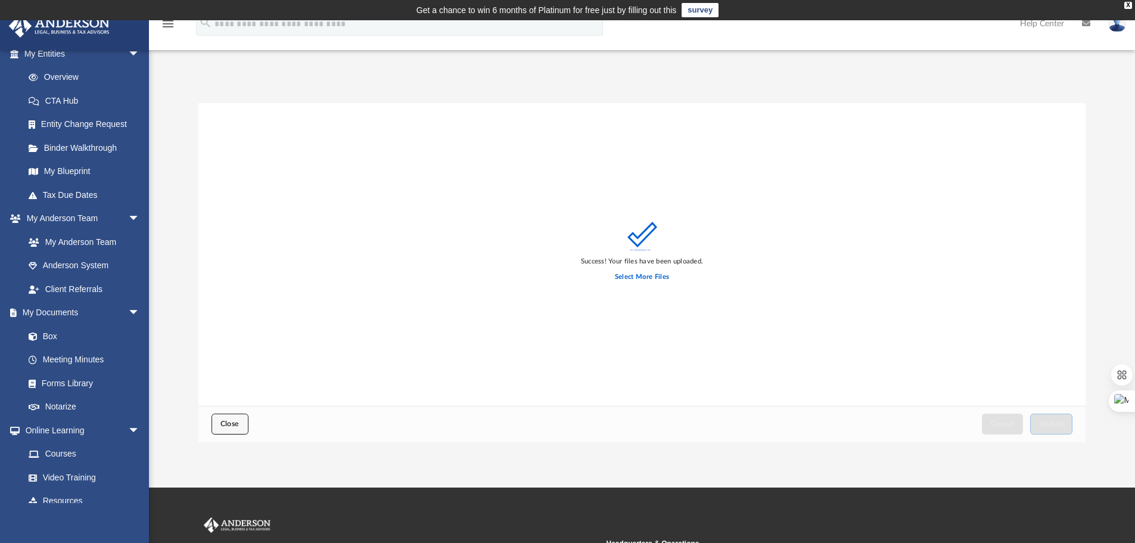
click at [232, 429] on button "Close" at bounding box center [229, 423] width 37 height 21
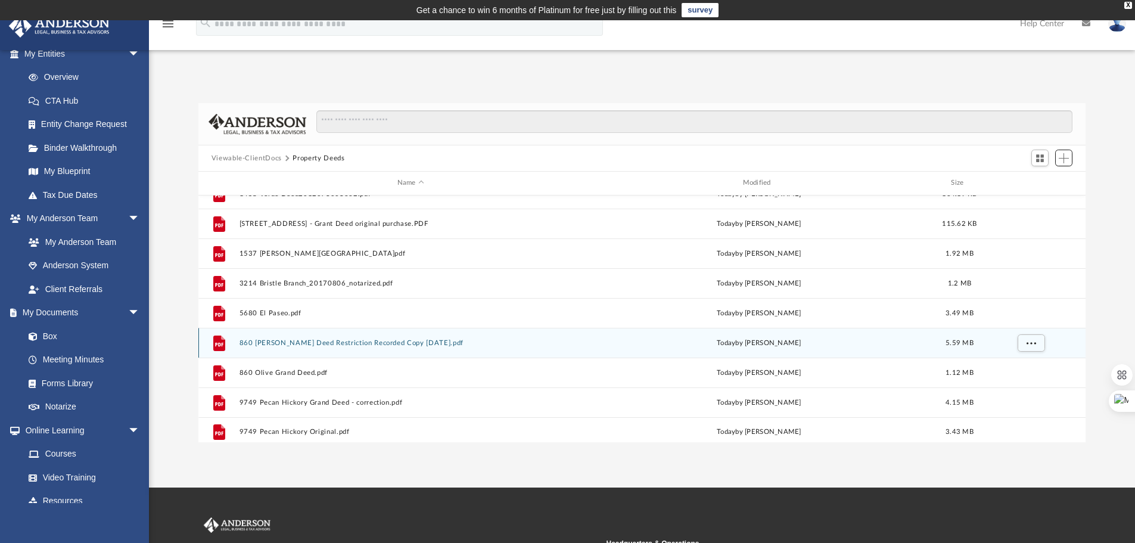
scroll to position [21, 0]
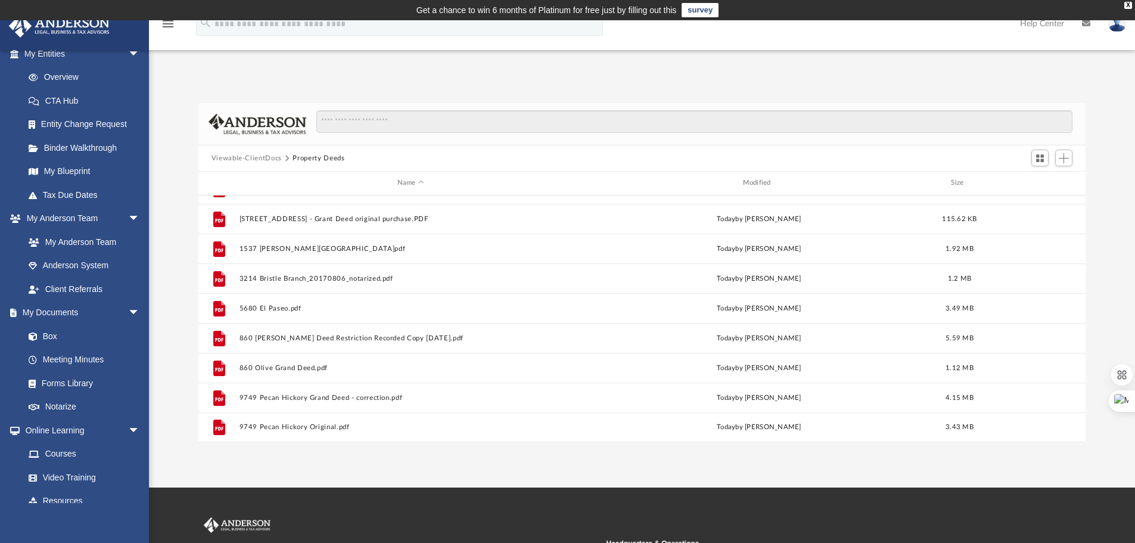
click at [647, 78] on div "Difficulty viewing your box folder? You can also access your account directly o…" at bounding box center [642, 260] width 986 height 364
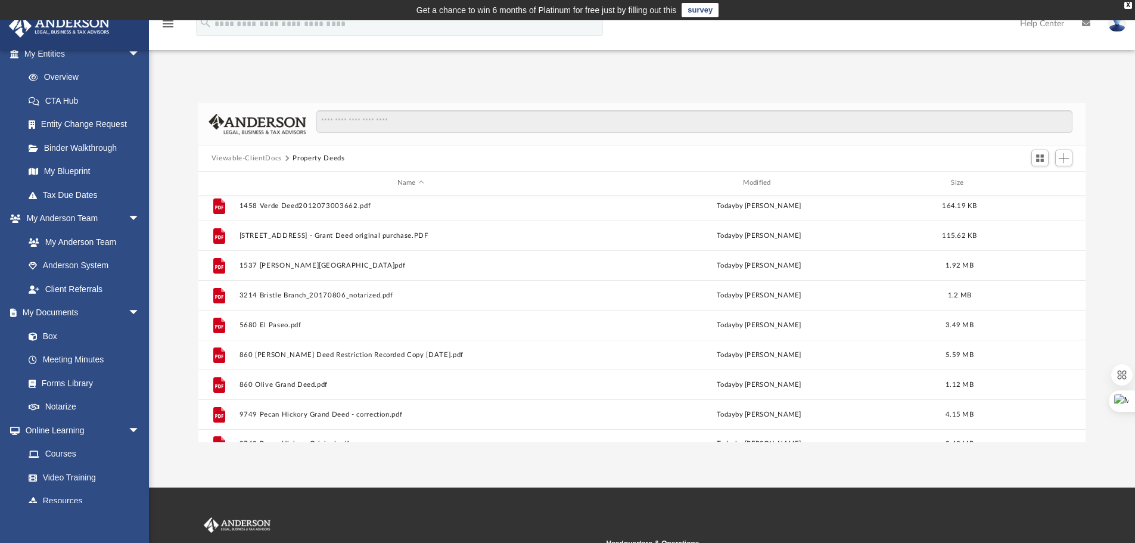
scroll to position [0, 0]
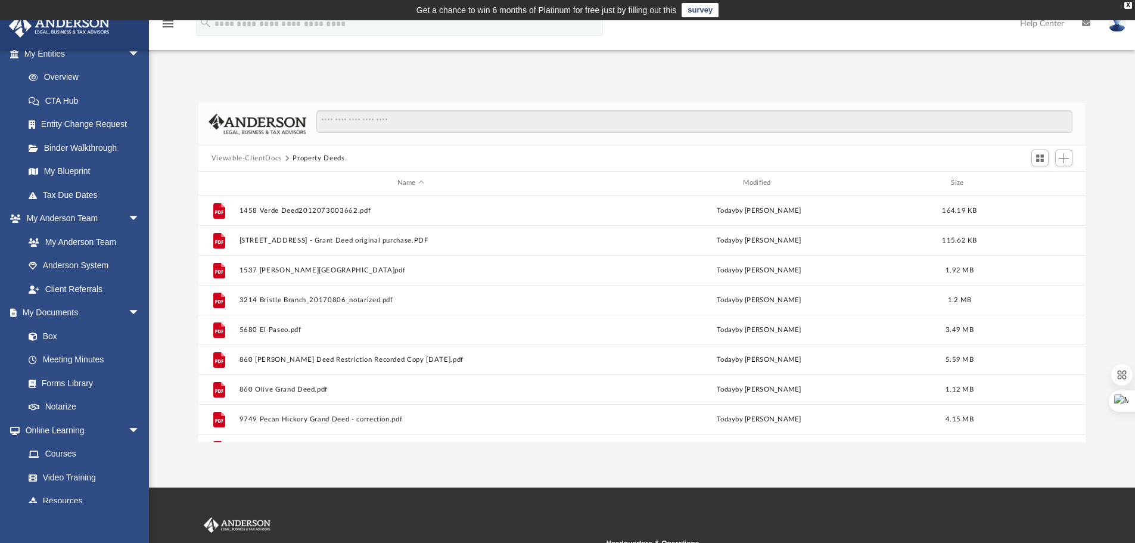
click at [260, 161] on button "Viewable-ClientDocs" at bounding box center [246, 158] width 70 height 11
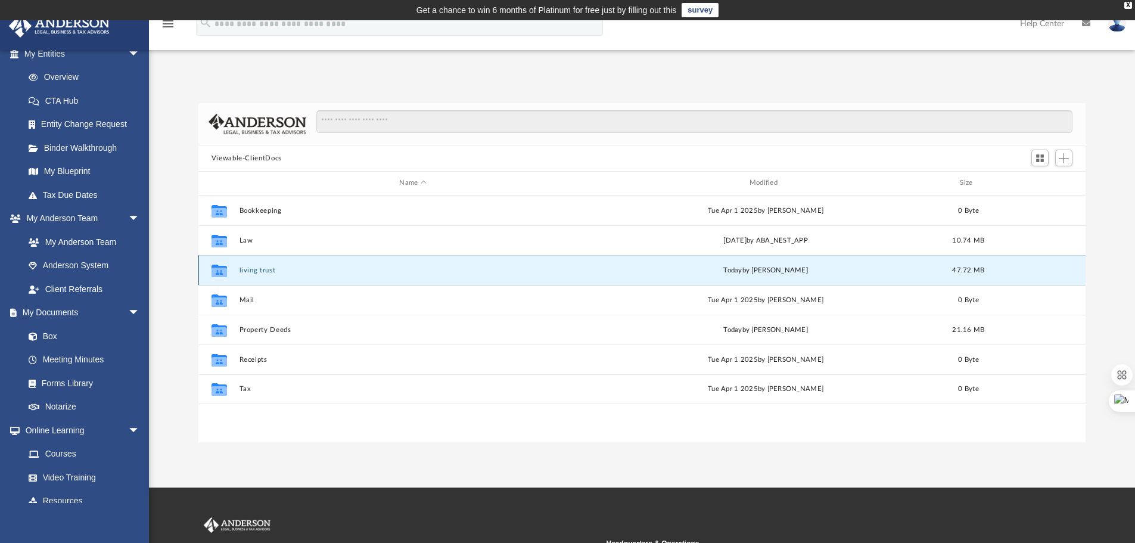
click at [263, 271] on button "living trust" at bounding box center [412, 270] width 347 height 8
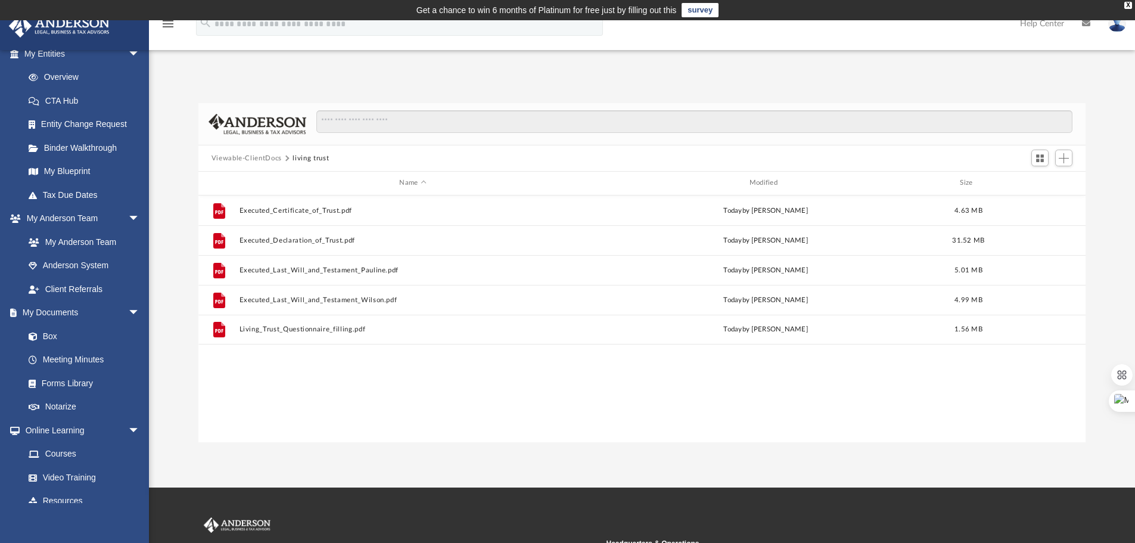
click at [261, 163] on button "Viewable-ClientDocs" at bounding box center [246, 158] width 70 height 11
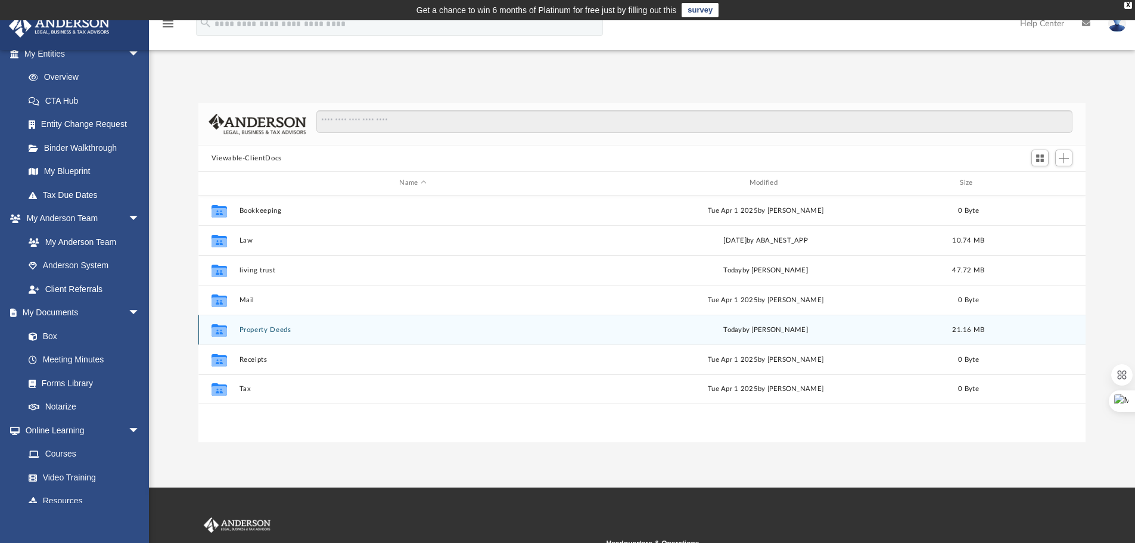
click at [279, 335] on div "Collaborated Folder Property Deeds today by Wilson Lau 21.16 MB" at bounding box center [641, 329] width 887 height 30
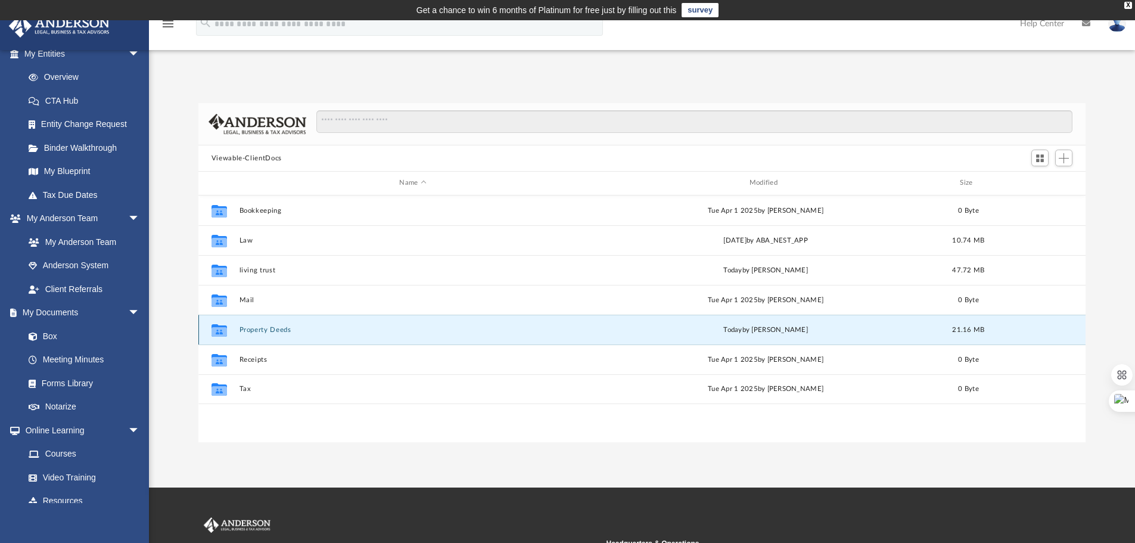
click at [273, 331] on button "Property Deeds" at bounding box center [412, 330] width 347 height 8
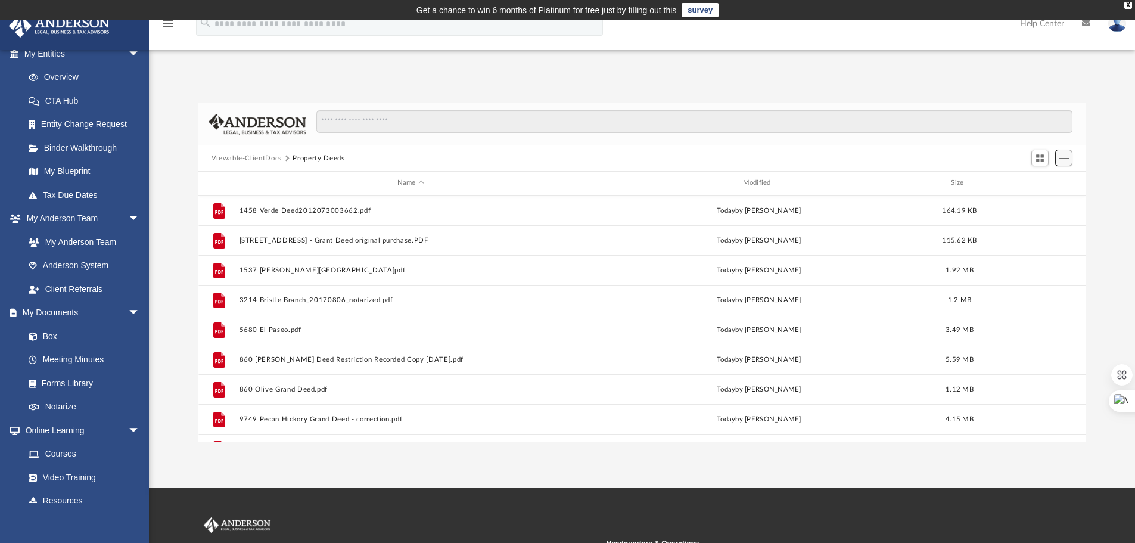
click at [1059, 158] on span "Add" at bounding box center [1063, 158] width 10 height 10
click at [1039, 201] on li "New Folder" at bounding box center [1046, 200] width 38 height 13
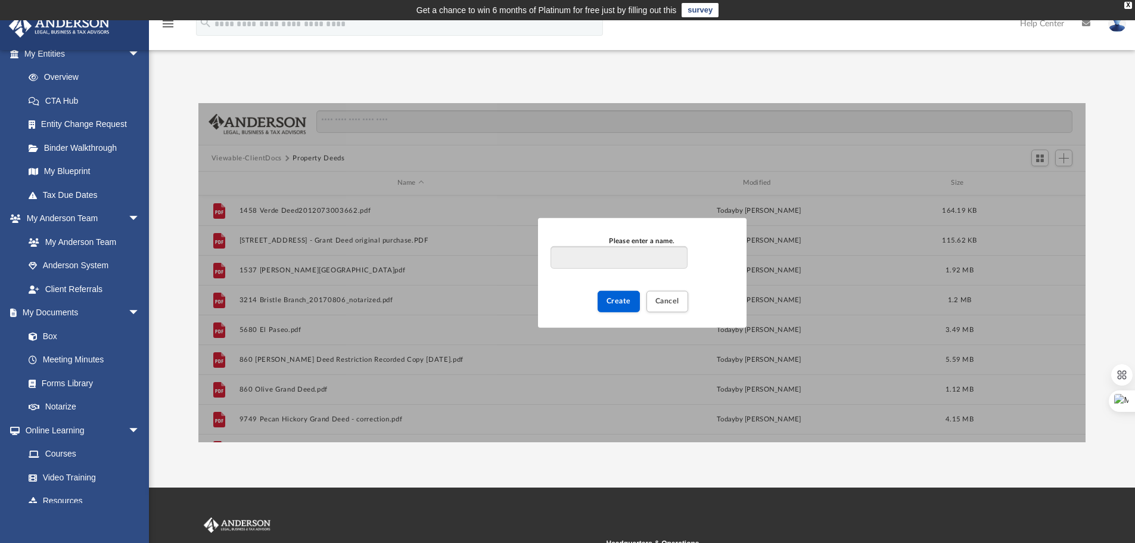
click at [646, 255] on input "Please enter a name." at bounding box center [618, 257] width 136 height 23
type input "**********"
click at [624, 303] on span "Create" at bounding box center [618, 300] width 24 height 7
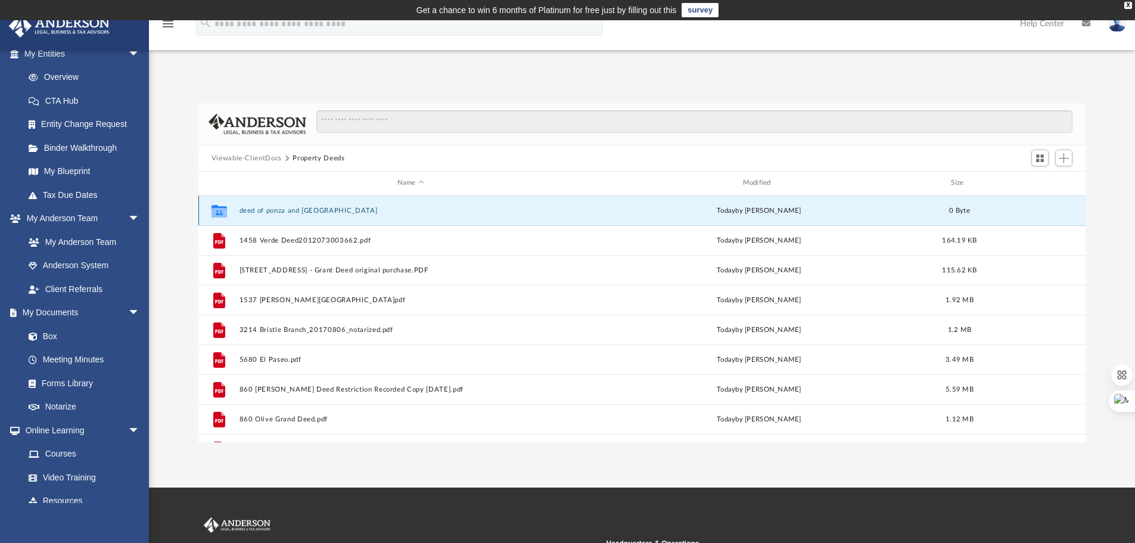
click at [295, 211] on button "deed of ponza and verona" at bounding box center [410, 211] width 343 height 8
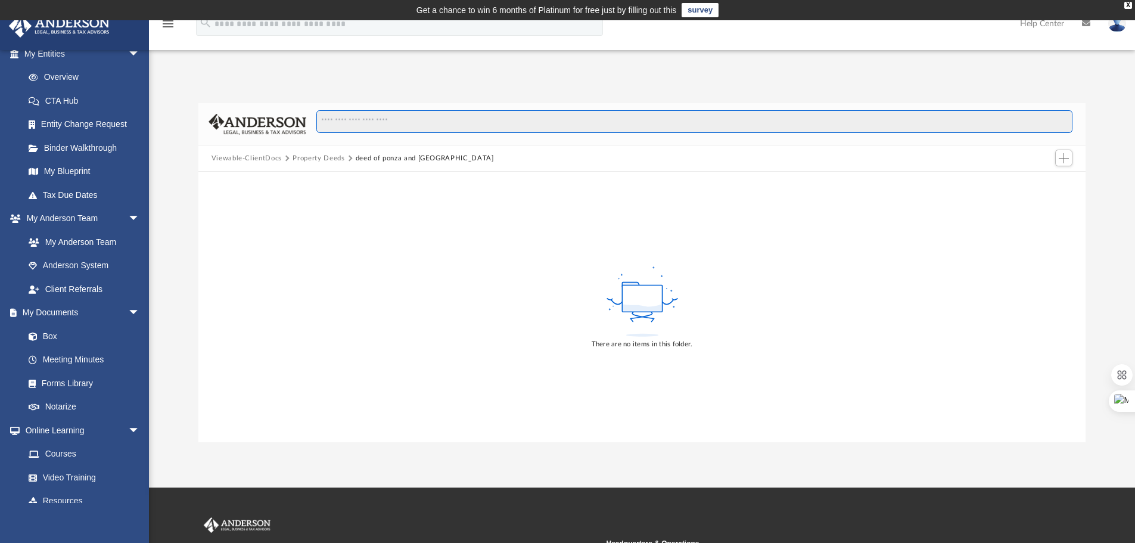
click at [927, 128] on input "Search files and folders" at bounding box center [694, 121] width 756 height 23
click at [1056, 161] on button "Add" at bounding box center [1064, 157] width 18 height 17
click at [1046, 182] on li "Upload" at bounding box center [1046, 182] width 38 height 13
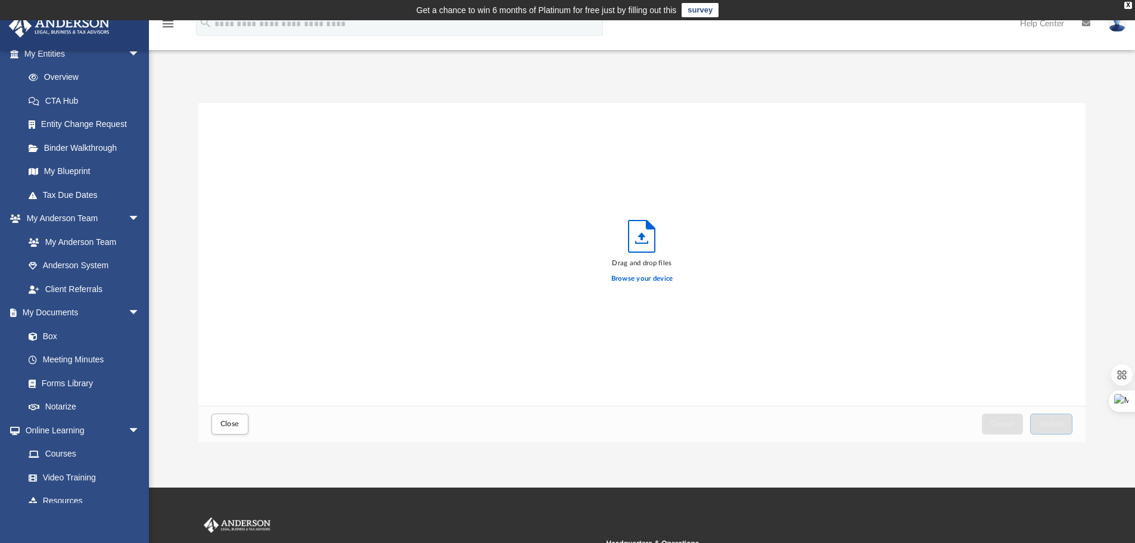
scroll to position [293, 878]
click at [632, 274] on label "Browse your device" at bounding box center [642, 278] width 62 height 11
click at [0, 0] on input "Browse your device" at bounding box center [0, 0] width 0 height 0
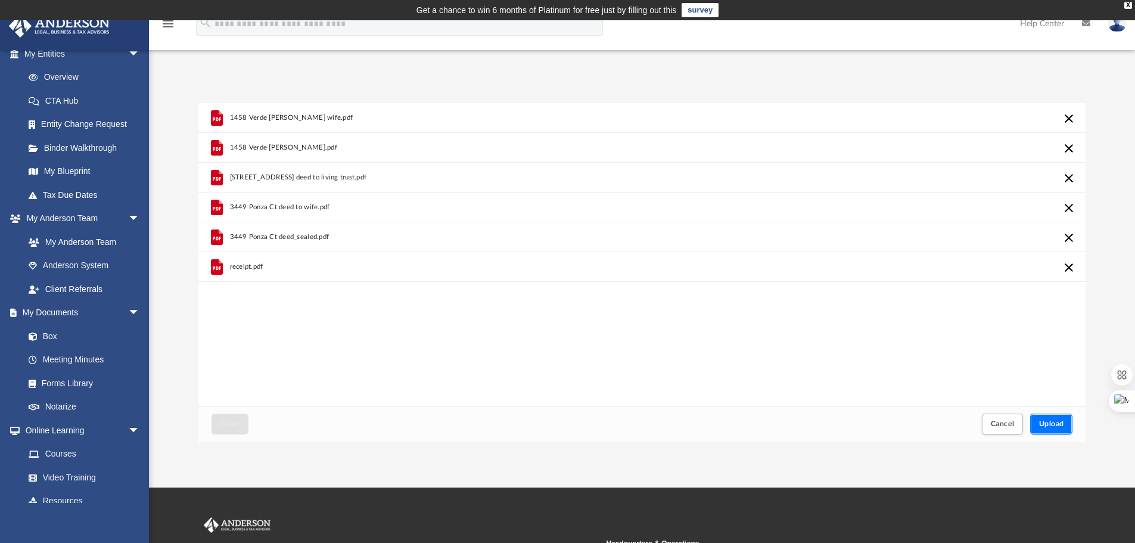
click at [1044, 417] on button "Upload" at bounding box center [1051, 423] width 43 height 21
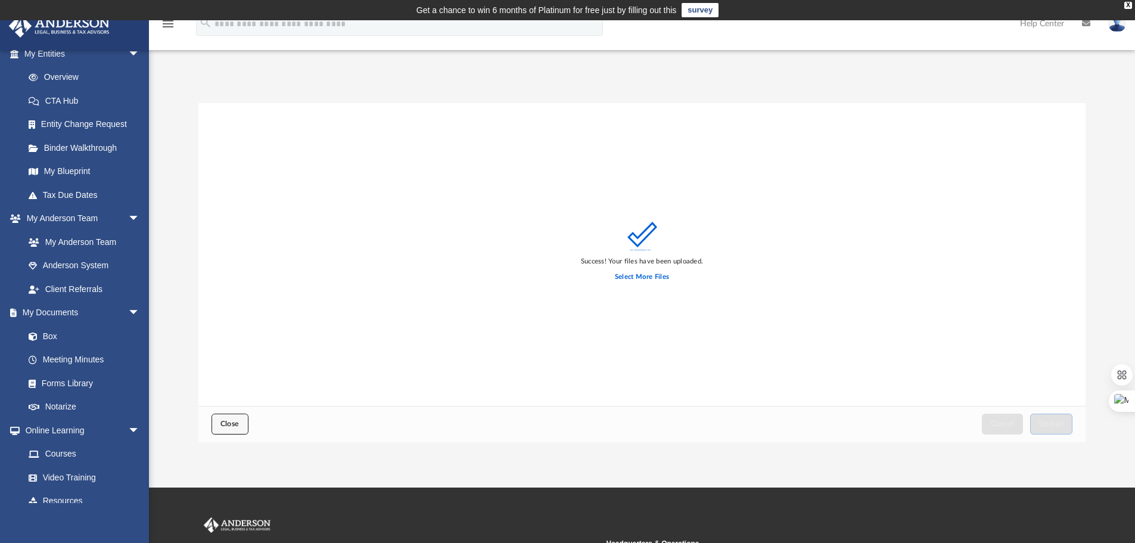
click at [242, 428] on button "Close" at bounding box center [229, 423] width 37 height 21
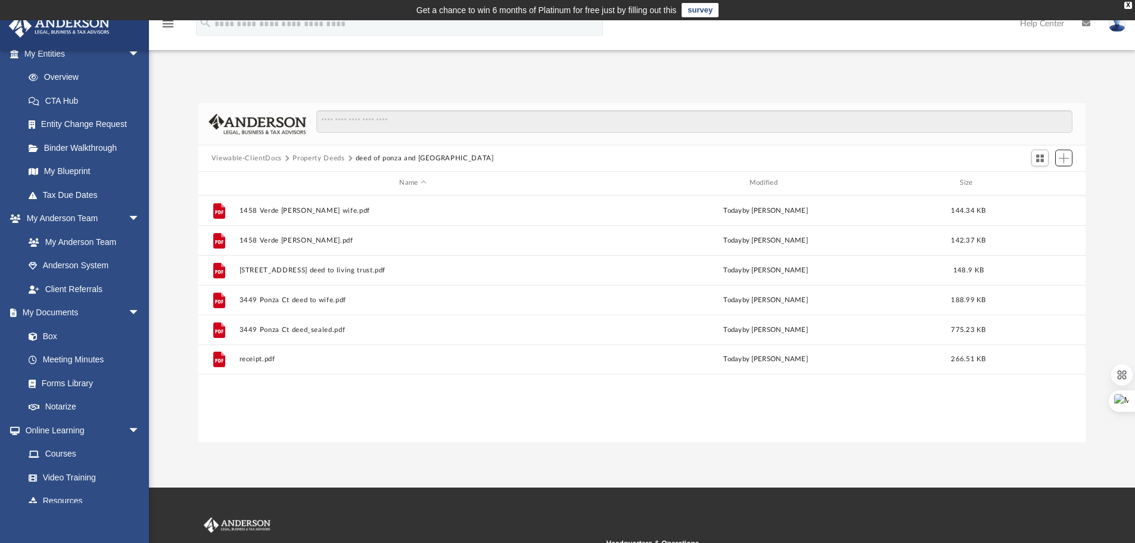
scroll to position [262, 878]
click at [317, 157] on button "Property Deeds" at bounding box center [318, 158] width 52 height 11
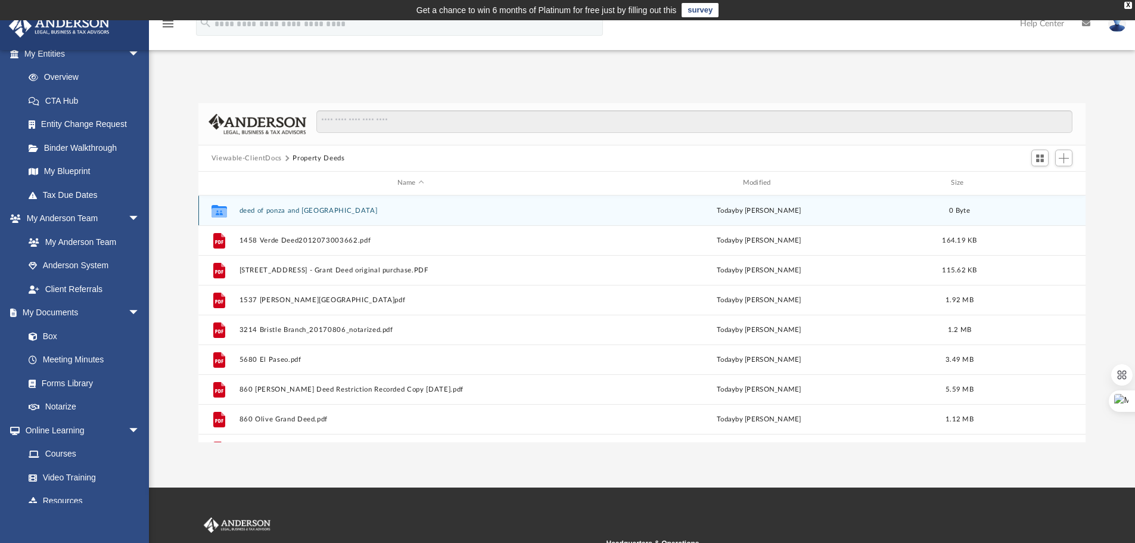
click at [280, 213] on button "deed of ponza and verona" at bounding box center [410, 211] width 343 height 8
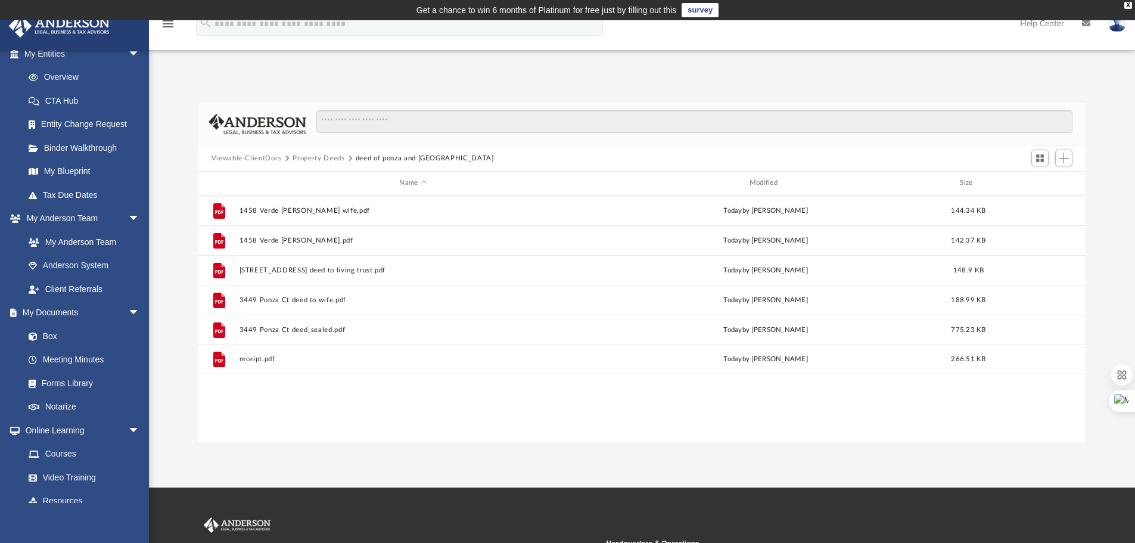
click at [310, 163] on button "Property Deeds" at bounding box center [318, 158] width 52 height 11
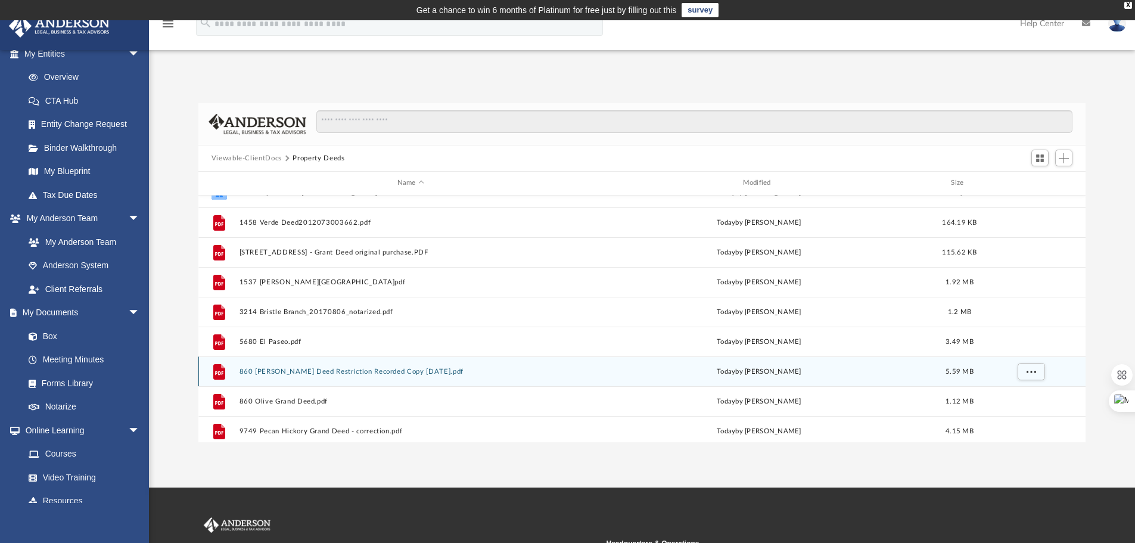
scroll to position [0, 0]
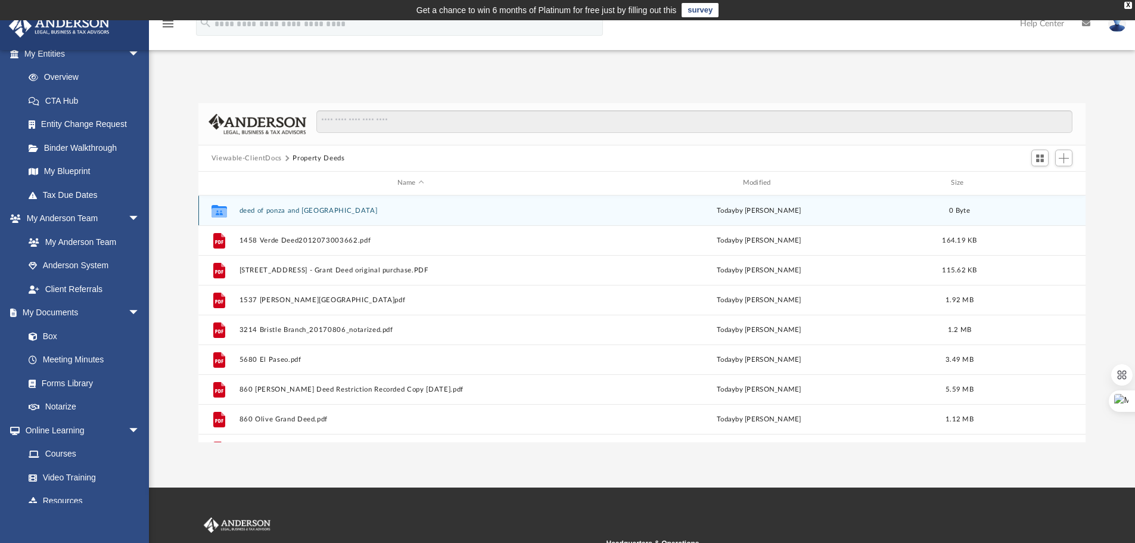
click at [267, 211] on button "deed of ponza and verona" at bounding box center [410, 211] width 343 height 8
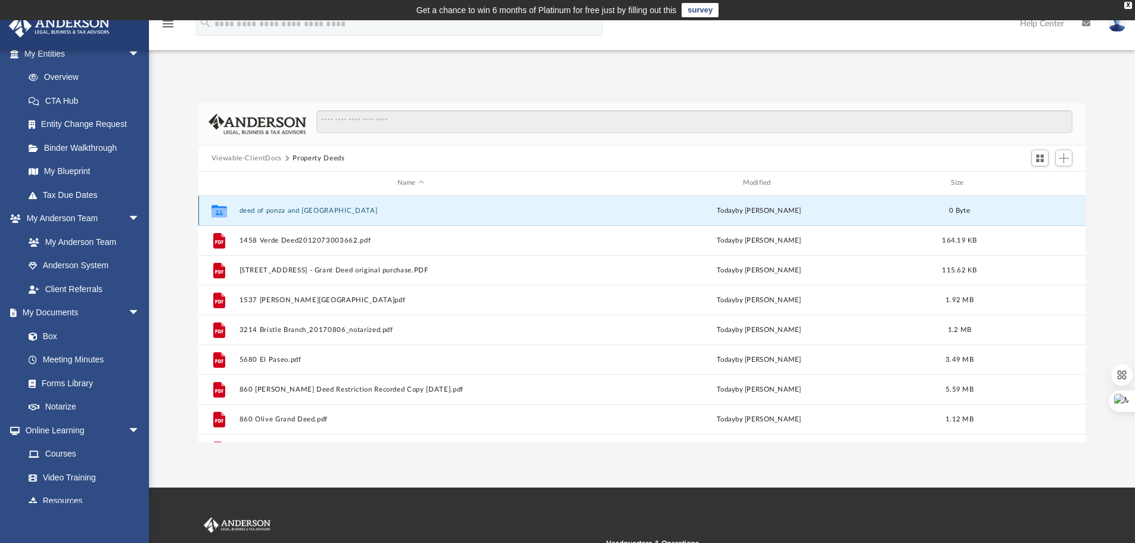
click at [267, 211] on button "deed of ponza and verona" at bounding box center [410, 211] width 343 height 8
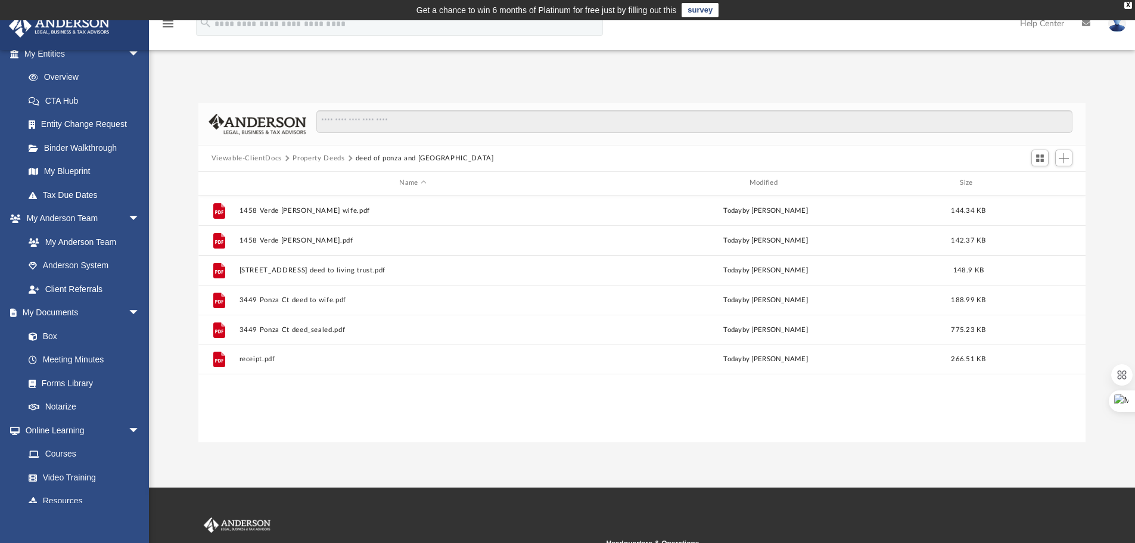
click at [319, 154] on button "Property Deeds" at bounding box center [318, 158] width 52 height 11
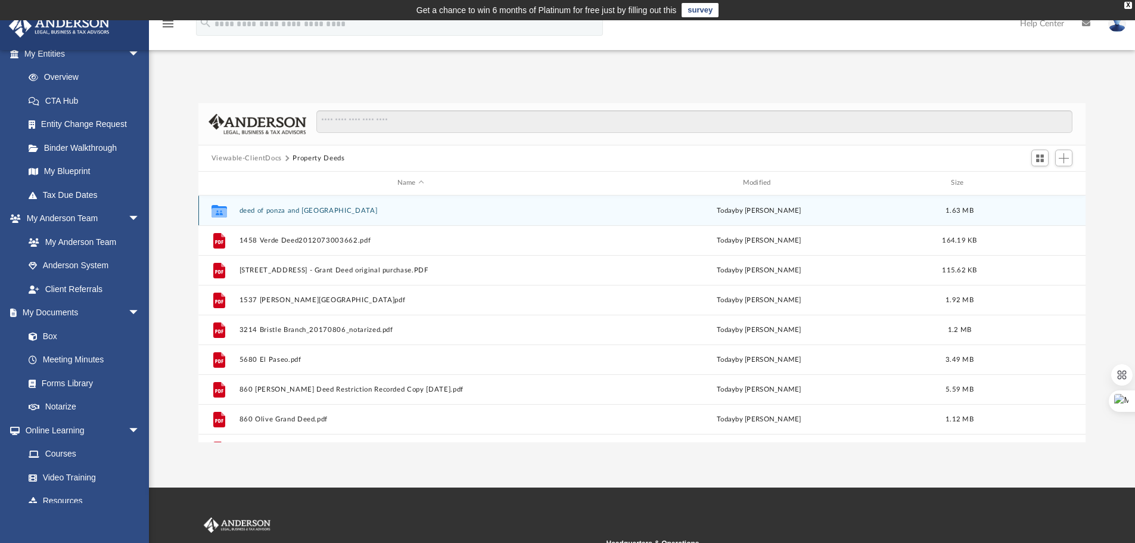
click at [259, 210] on button "deed of ponza and verona" at bounding box center [410, 211] width 343 height 8
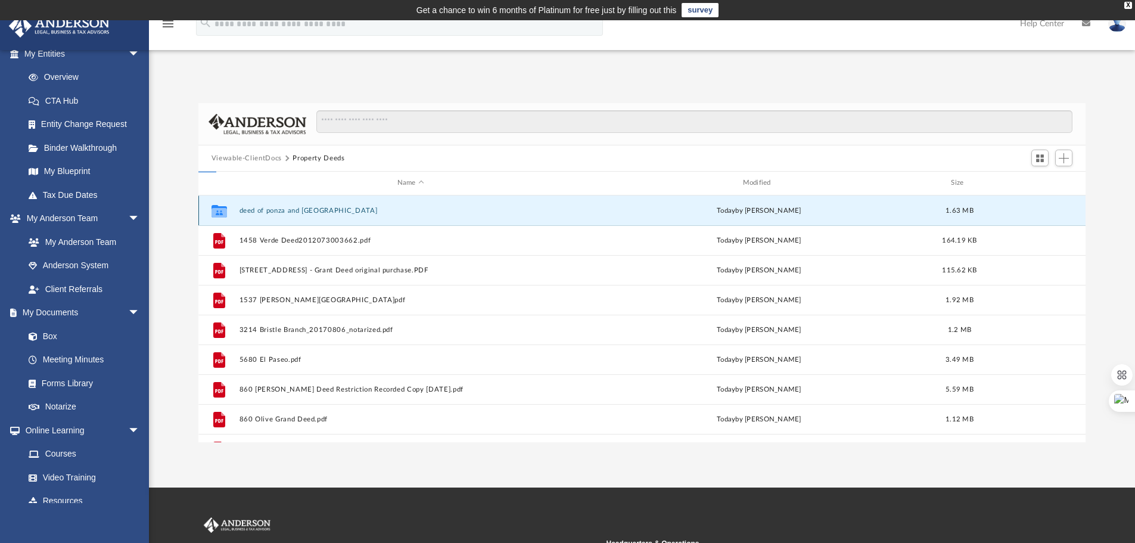
click at [259, 210] on button "deed of ponza and verona" at bounding box center [410, 211] width 343 height 8
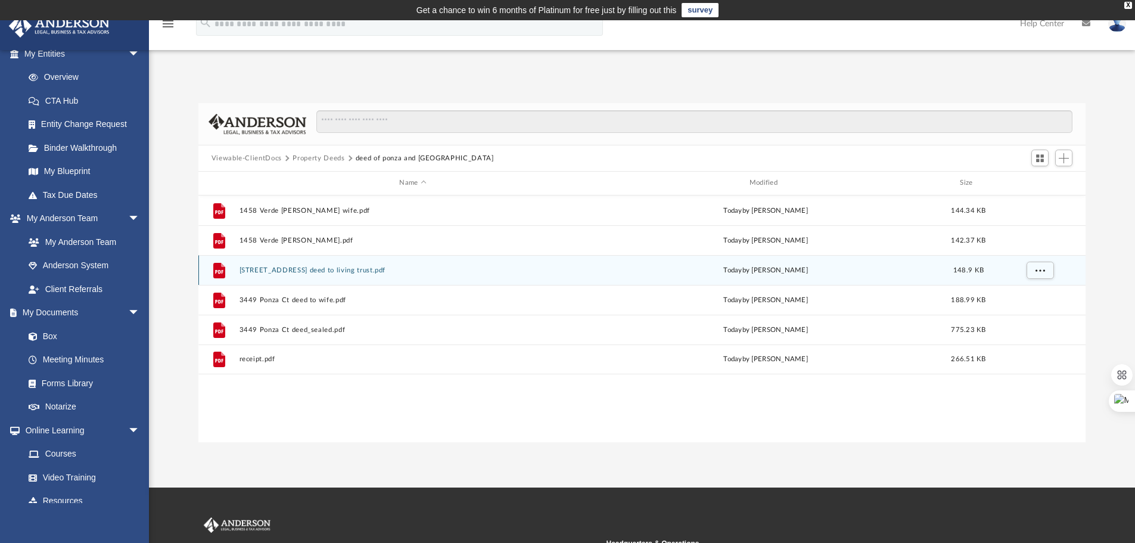
click at [279, 272] on button "3449 Ponza Ct deed to living trust.pdf" at bounding box center [412, 270] width 347 height 8
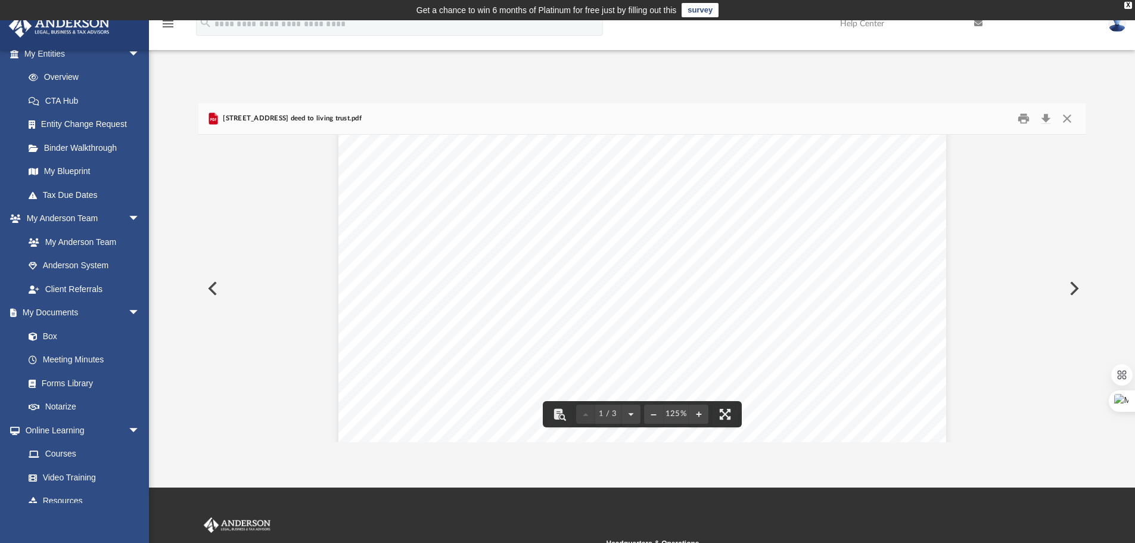
scroll to position [119, 0]
click at [1066, 113] on button "Close" at bounding box center [1066, 119] width 21 height 18
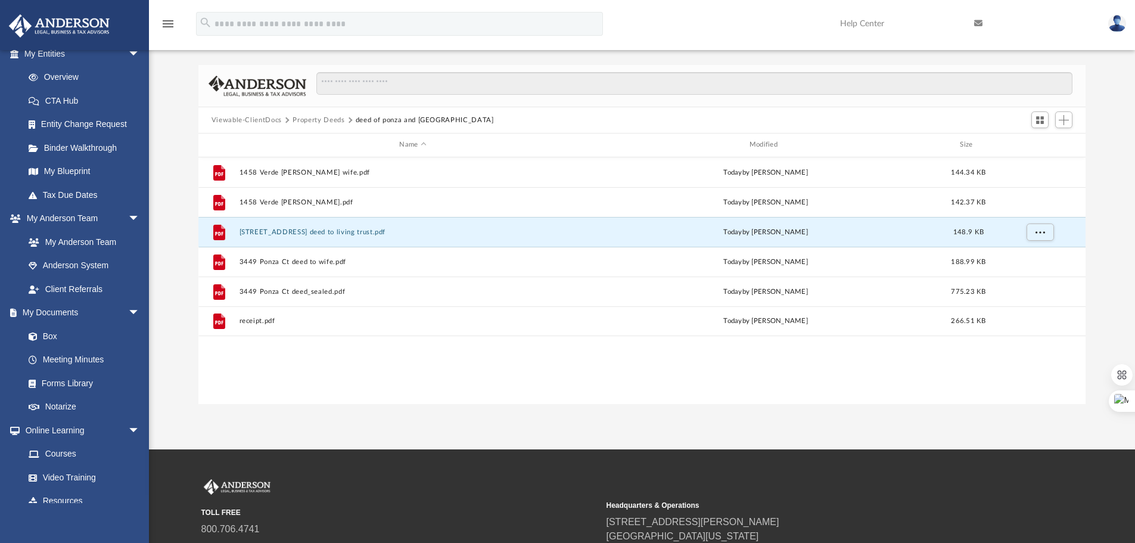
scroll to position [60, 0]
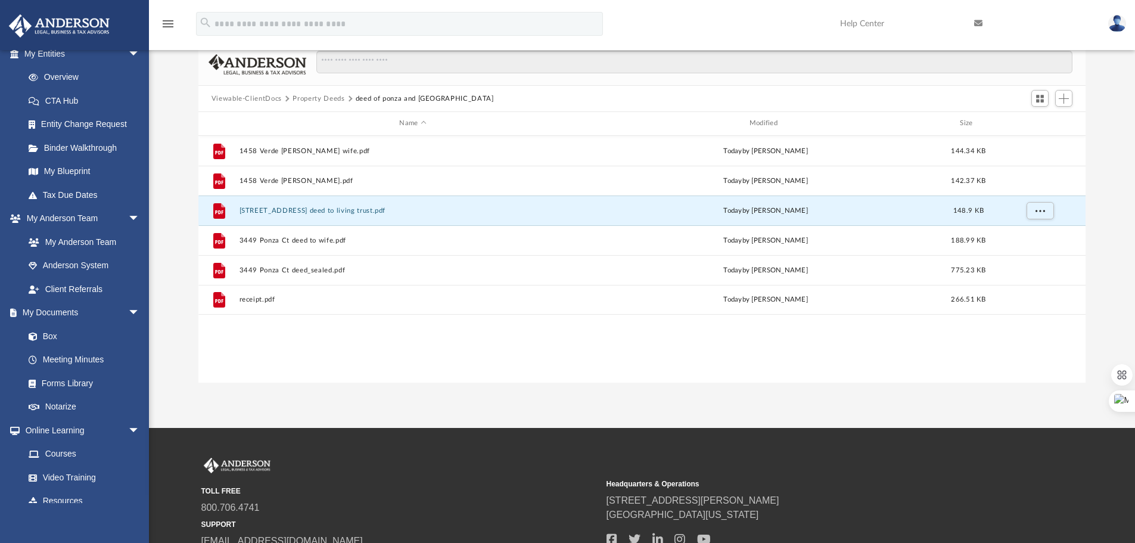
click at [315, 99] on button "Property Deeds" at bounding box center [318, 99] width 52 height 11
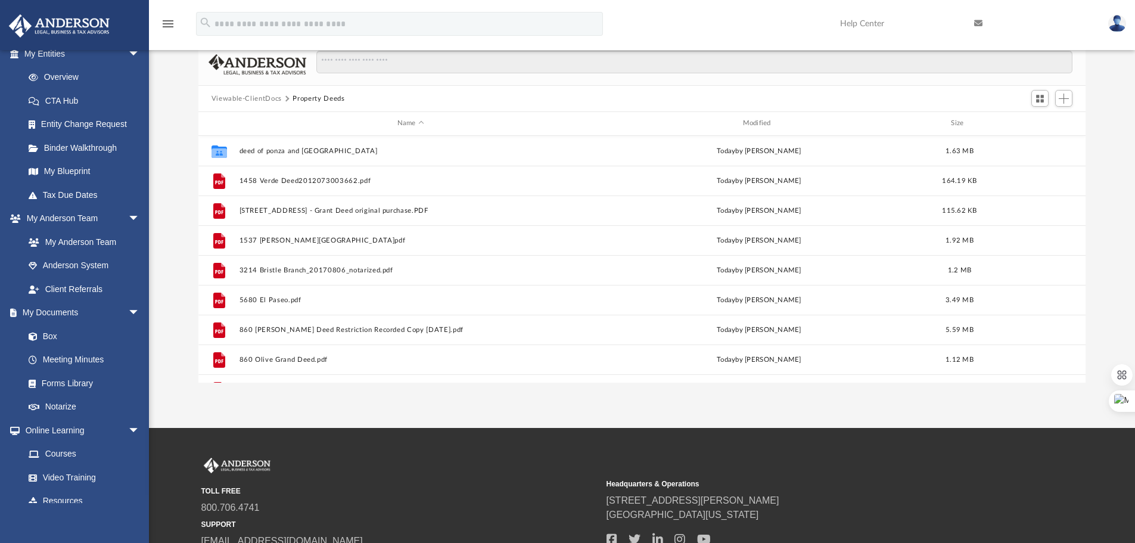
click at [257, 99] on button "Viewable-ClientDocs" at bounding box center [246, 99] width 70 height 11
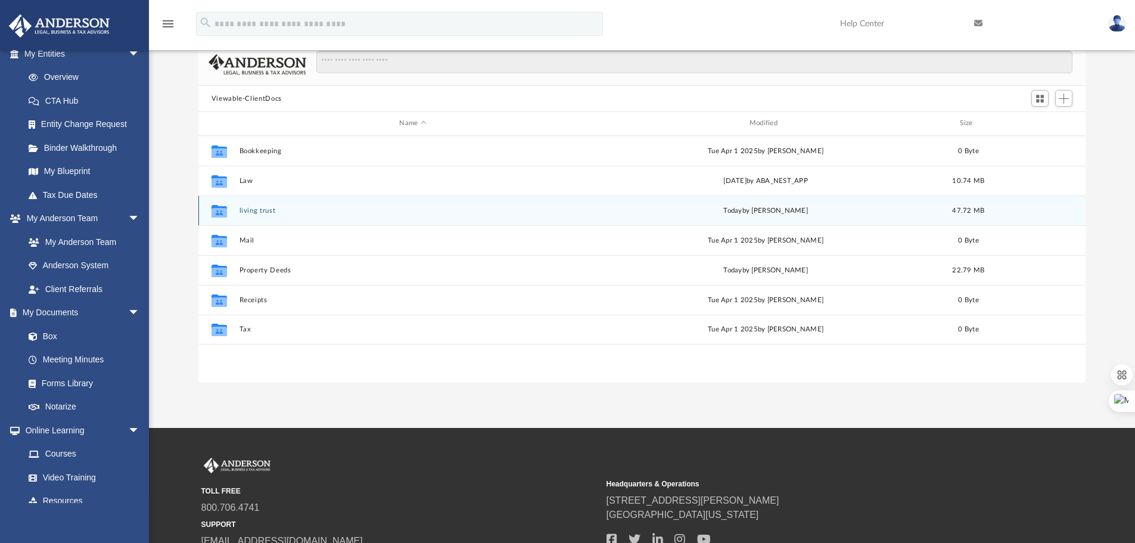
click at [260, 213] on button "living trust" at bounding box center [412, 211] width 347 height 8
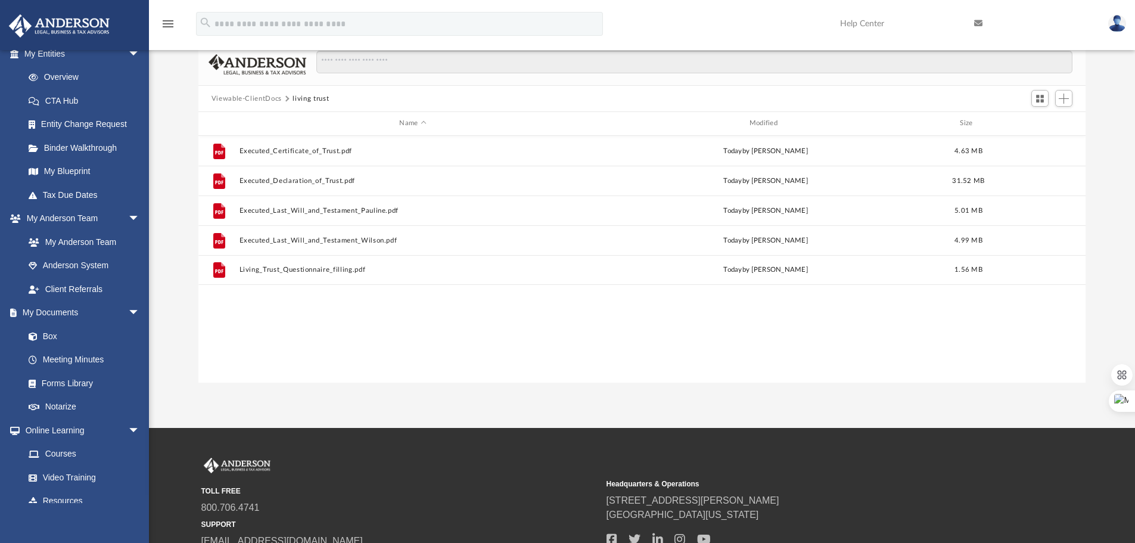
click at [334, 352] on div "File Executed_Certificate_of_Trust.pdf today by Wilson Lau 4.63 MB File Execute…" at bounding box center [641, 259] width 887 height 247
click at [331, 348] on div "File Executed_Certificate_of_Trust.pdf today by Wilson Lau 4.63 MB File Execute…" at bounding box center [641, 259] width 887 height 247
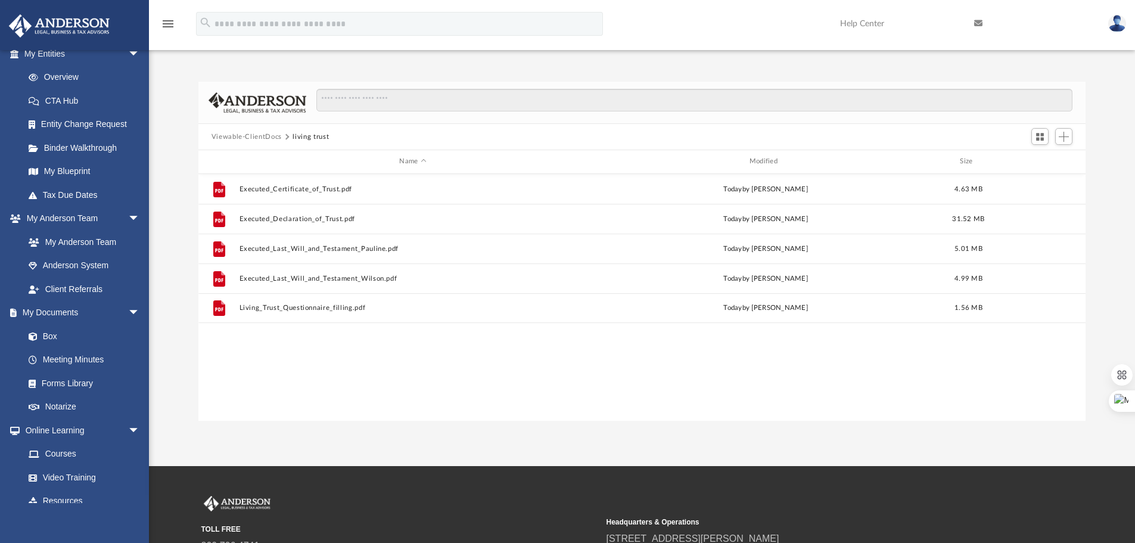
scroll to position [0, 0]
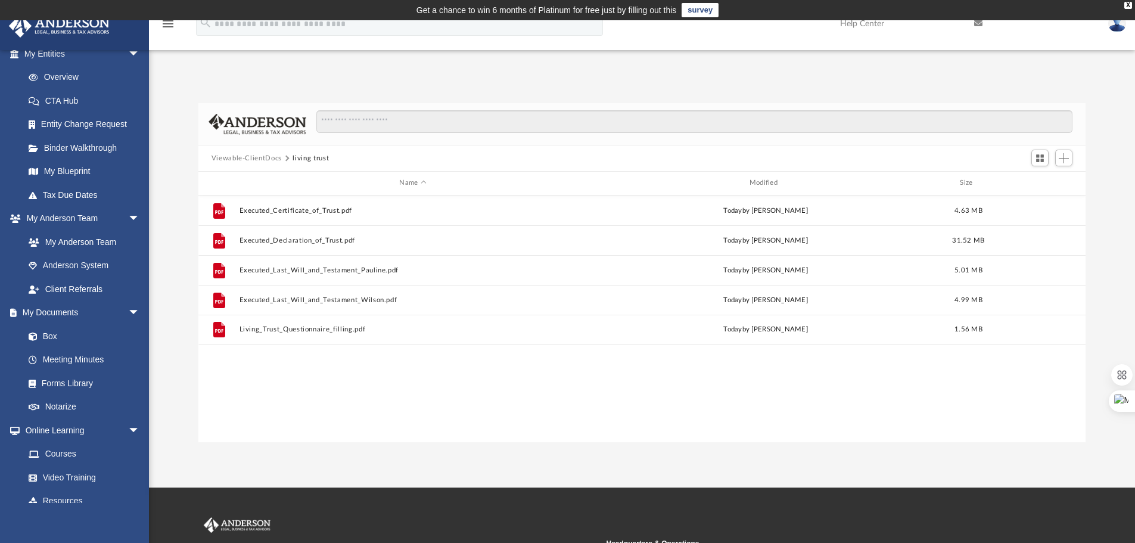
click at [261, 161] on button "Viewable-ClientDocs" at bounding box center [246, 158] width 70 height 11
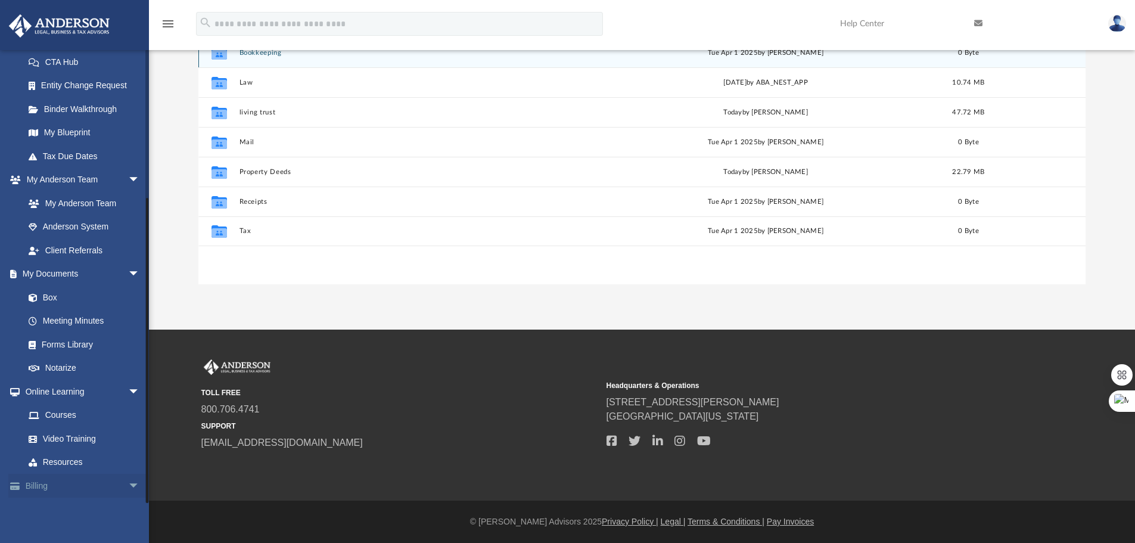
scroll to position [212, 0]
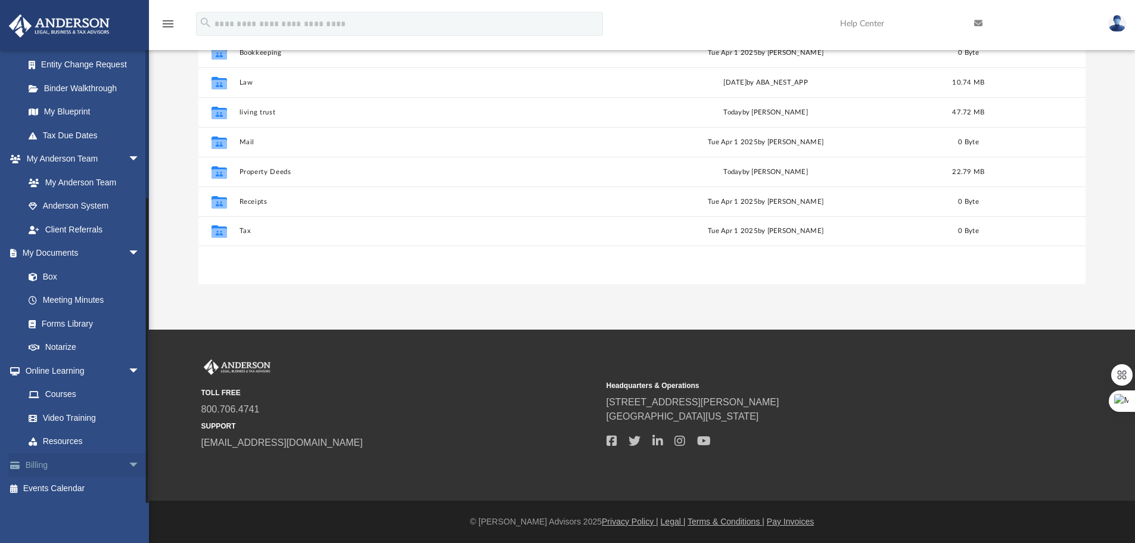
click at [128, 466] on span "arrow_drop_down" at bounding box center [140, 465] width 24 height 24
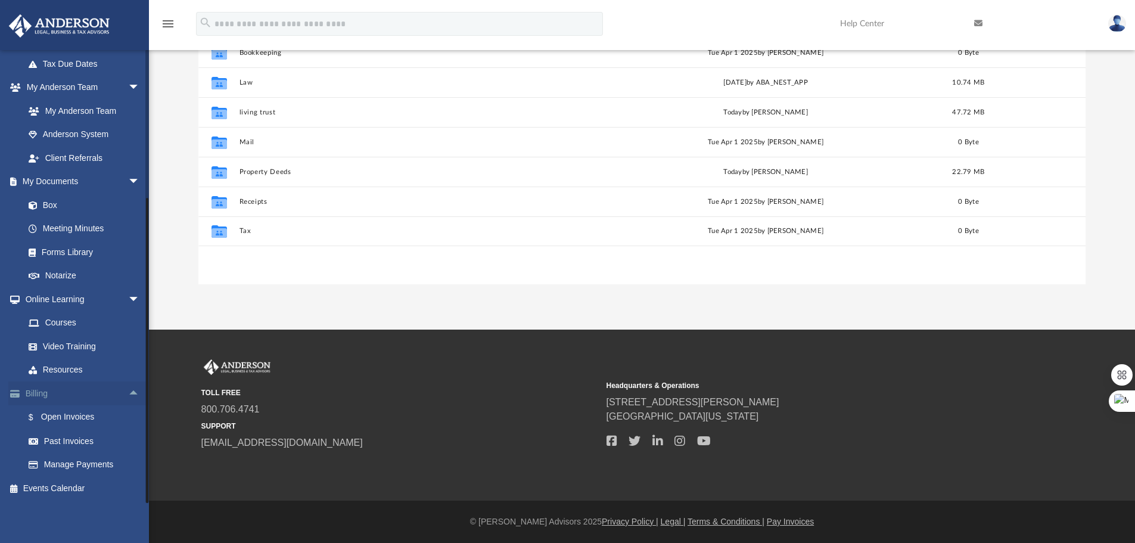
click at [128, 393] on span "arrow_drop_up" at bounding box center [140, 393] width 24 height 24
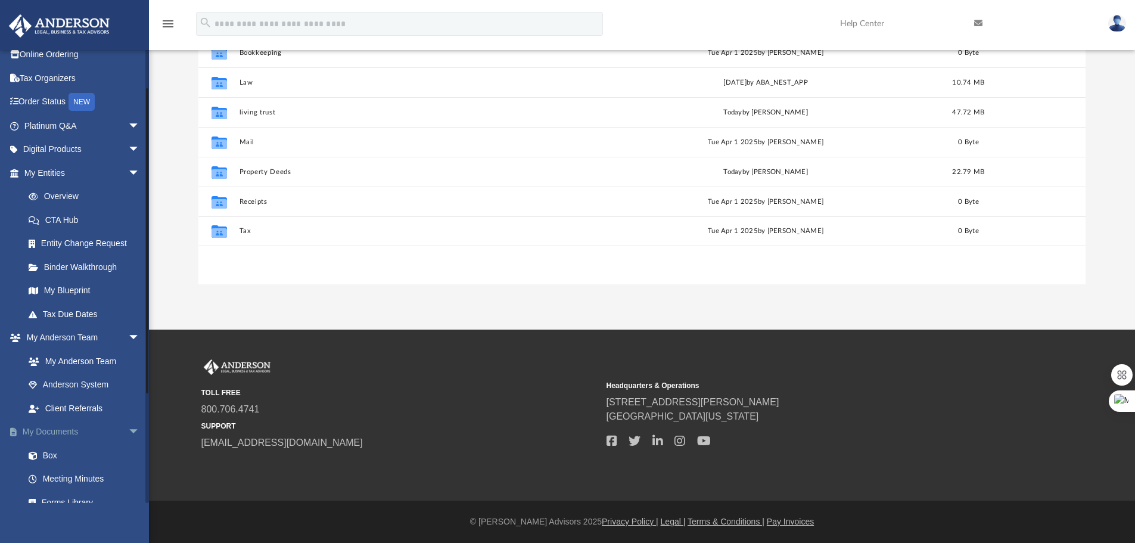
scroll to position [212, 0]
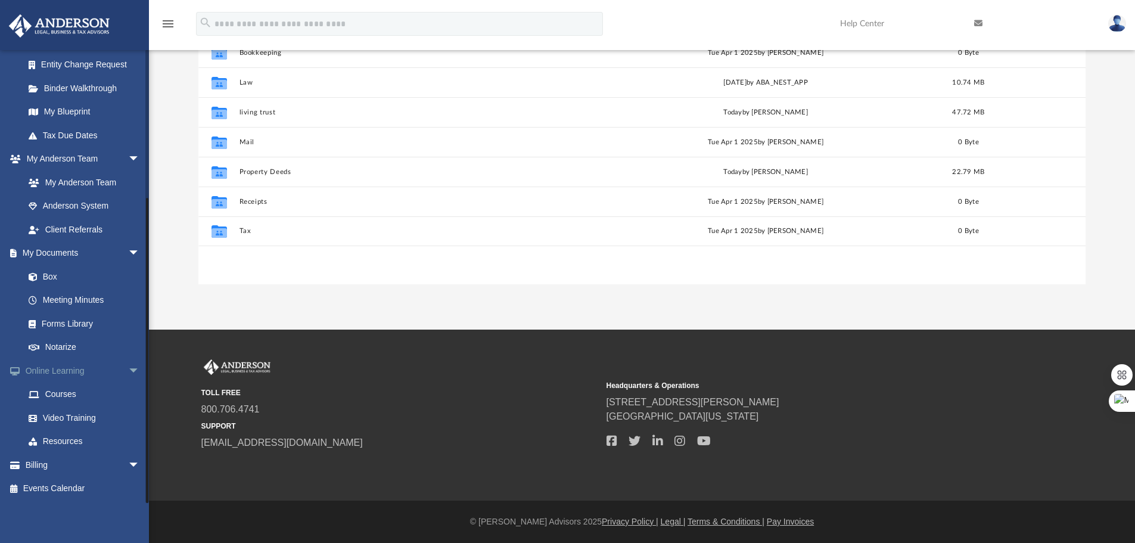
click at [129, 373] on span "arrow_drop_down" at bounding box center [140, 371] width 24 height 24
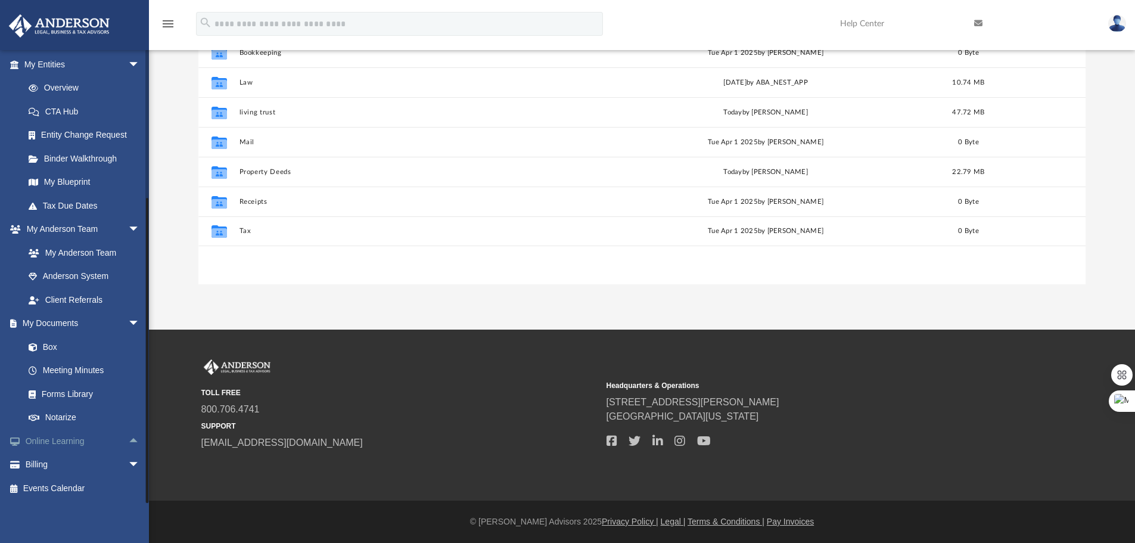
scroll to position [142, 0]
click at [128, 321] on span "arrow_drop_down" at bounding box center [140, 324] width 24 height 24
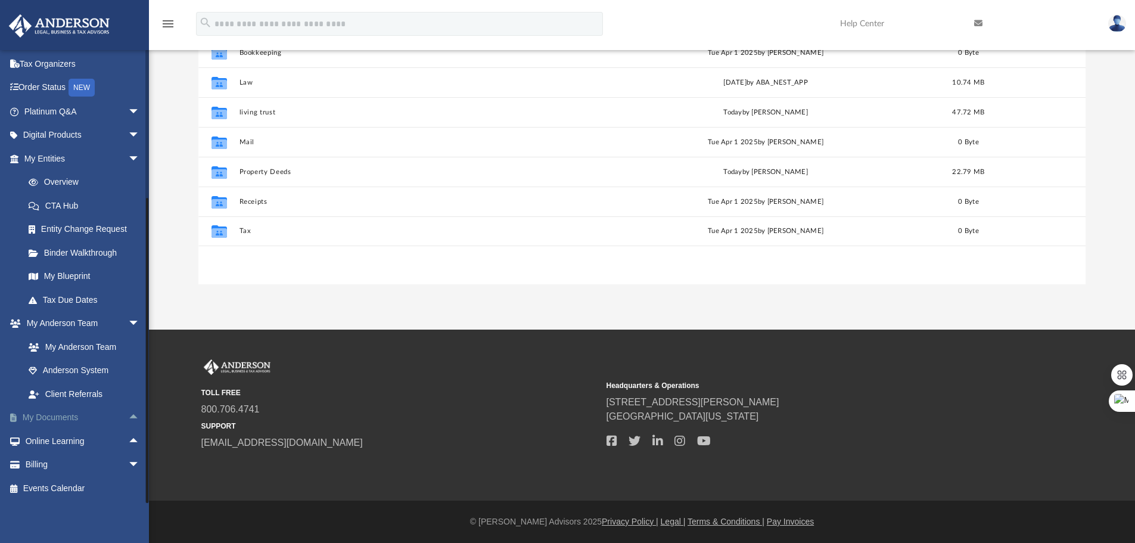
scroll to position [48, 0]
click at [128, 419] on span "arrow_drop_up" at bounding box center [140, 418] width 24 height 24
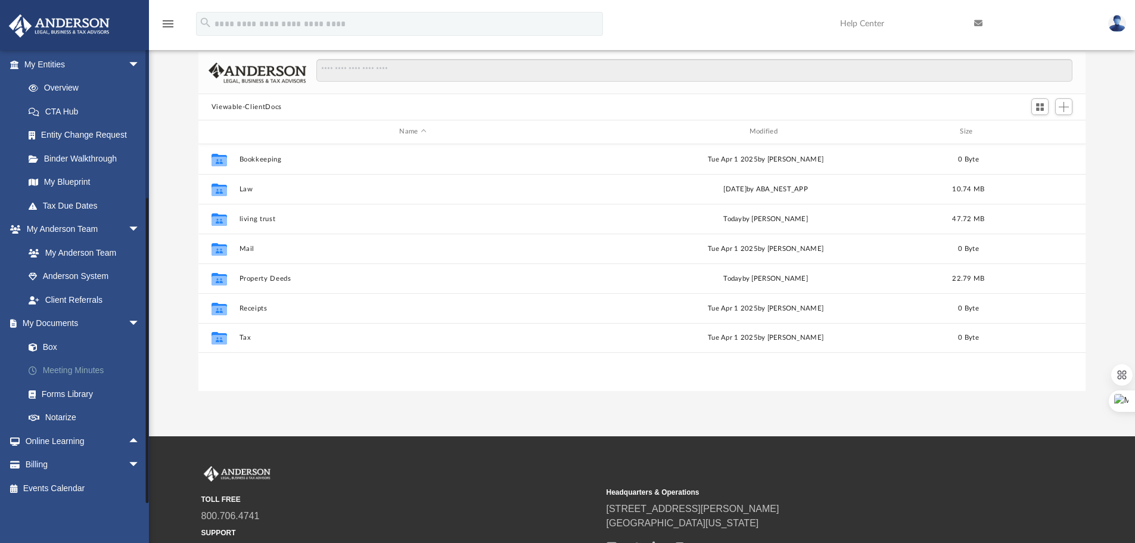
scroll to position [39, 0]
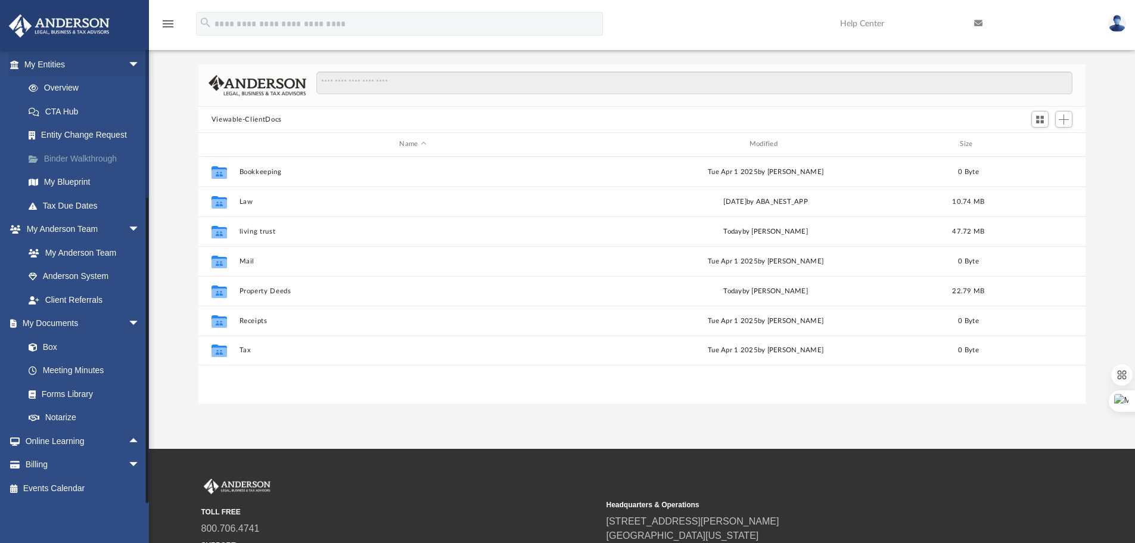
click at [128, 233] on span "arrow_drop_down" at bounding box center [140, 229] width 24 height 24
click at [128, 135] on span "arrow_drop_down" at bounding box center [140, 135] width 24 height 24
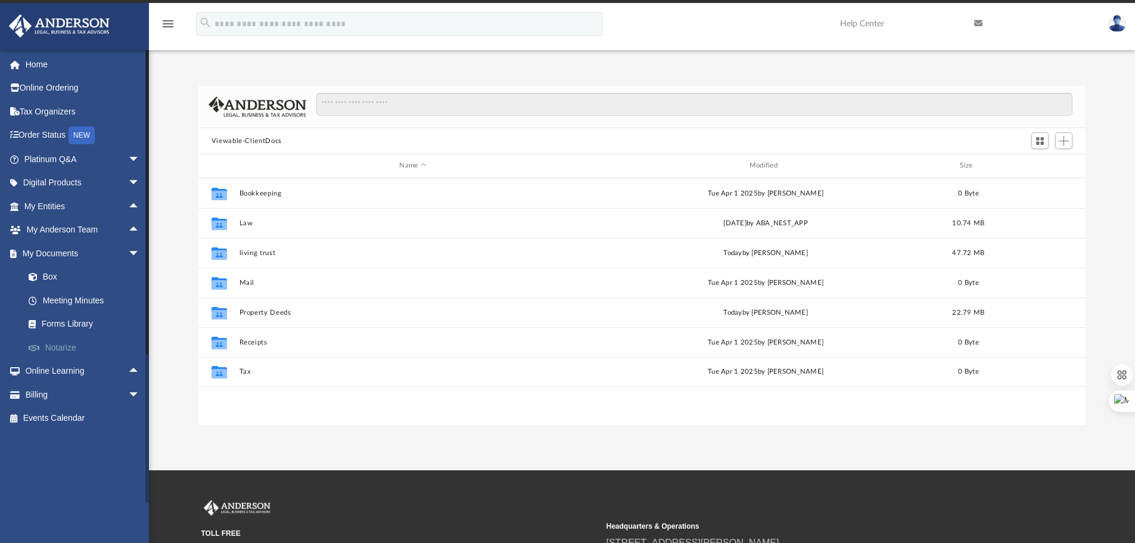
scroll to position [0, 0]
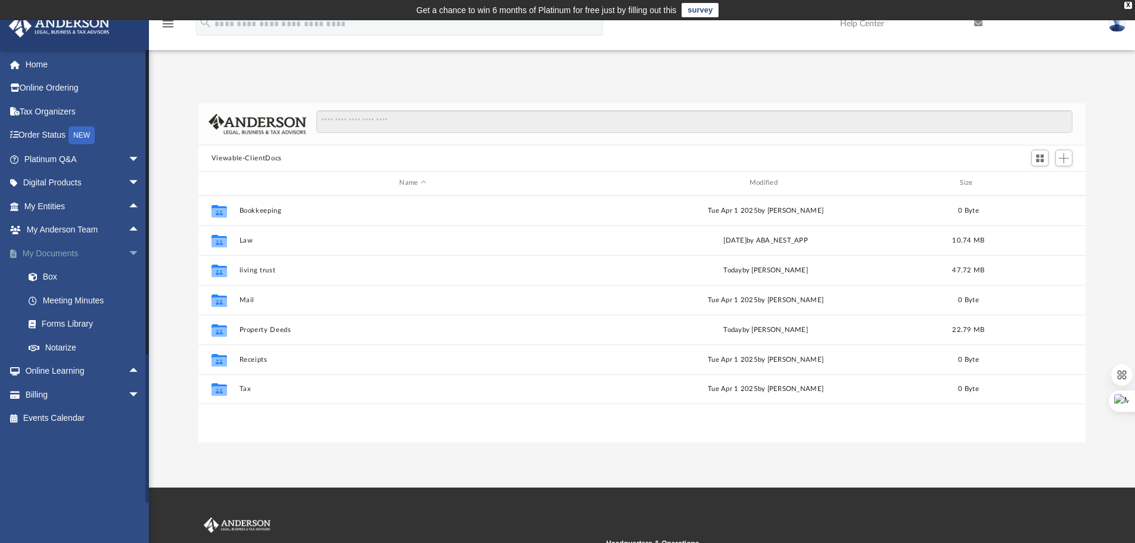
click at [128, 254] on span "arrow_drop_down" at bounding box center [140, 253] width 24 height 24
click at [77, 210] on link "My Entities arrow_drop_up" at bounding box center [82, 206] width 149 height 24
click at [128, 206] on span "arrow_drop_up" at bounding box center [140, 206] width 24 height 24
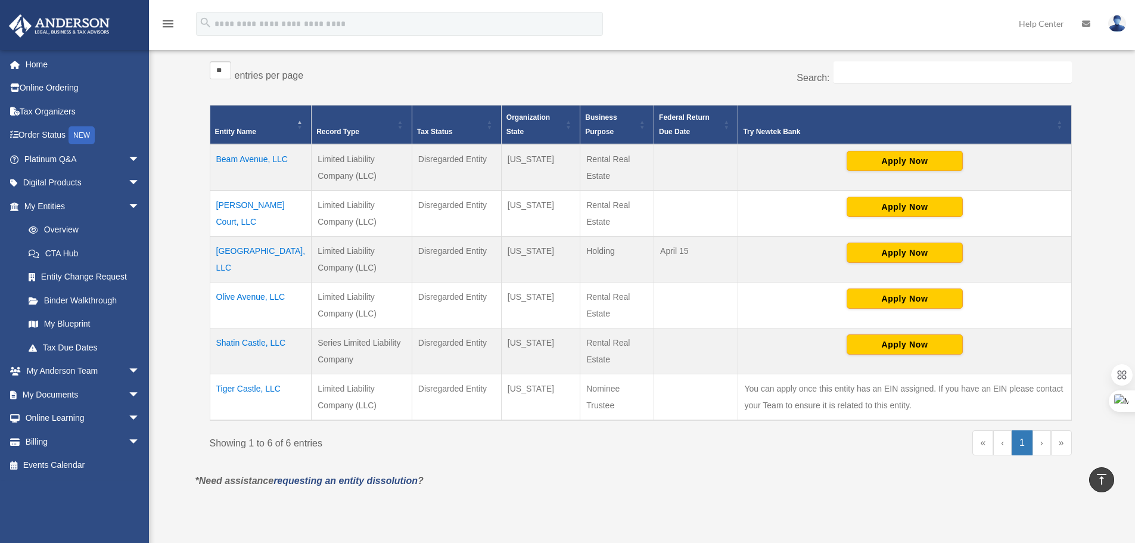
scroll to position [298, 0]
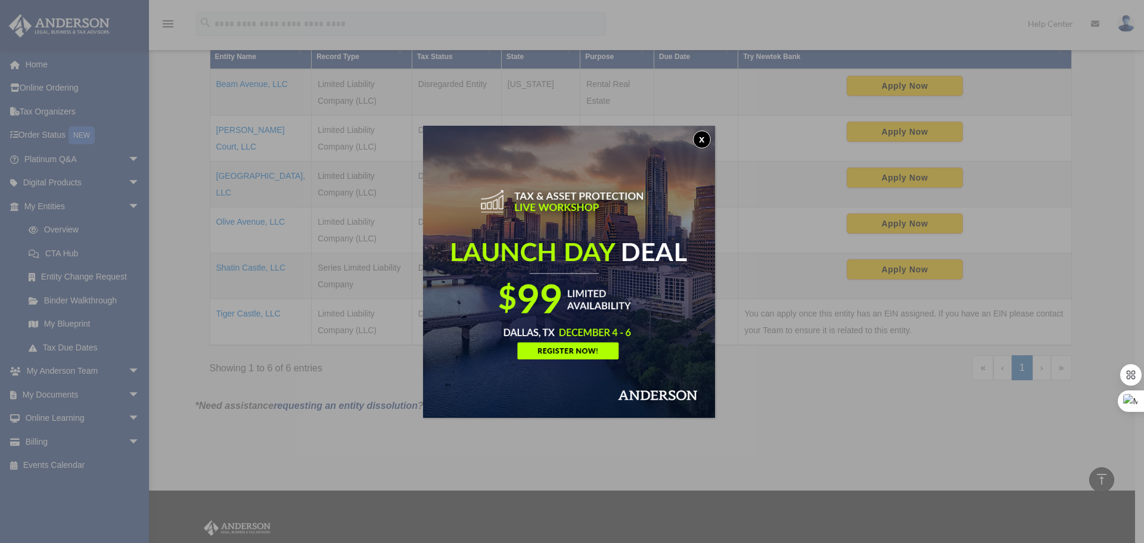
click at [702, 141] on button "x" at bounding box center [702, 139] width 18 height 18
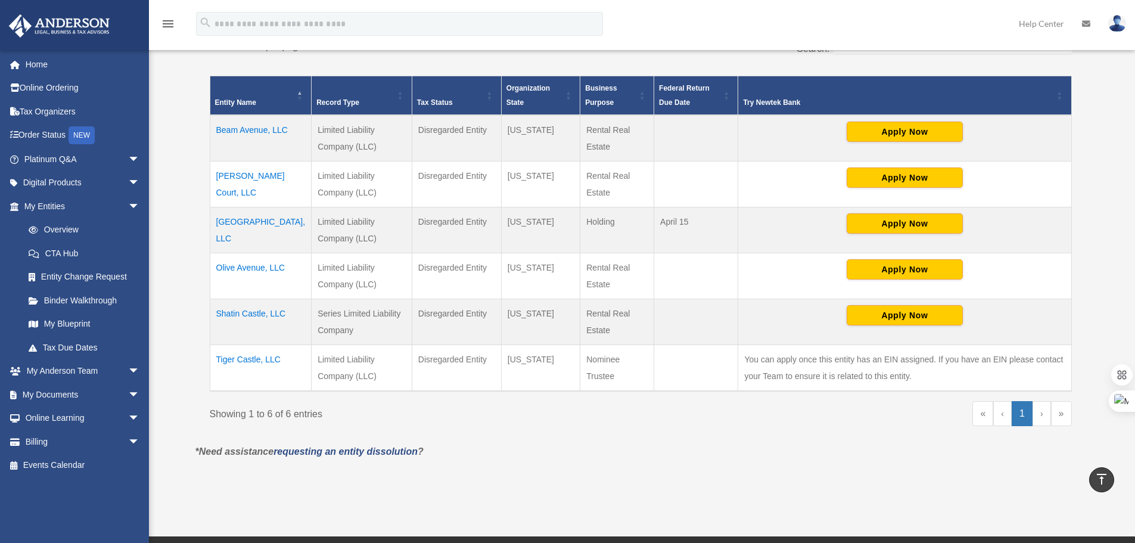
scroll to position [239, 0]
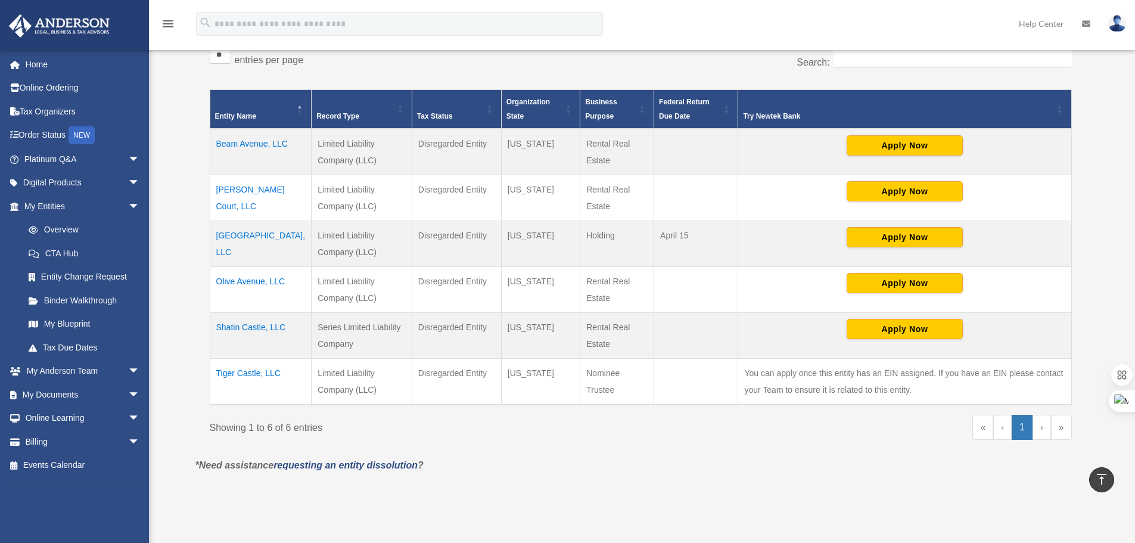
click at [167, 282] on div "Overview wlau0721@yahoo.com Sign Out wlau0721@yahoo.com Home Online Ordering Ta…" at bounding box center [567, 166] width 1135 height 678
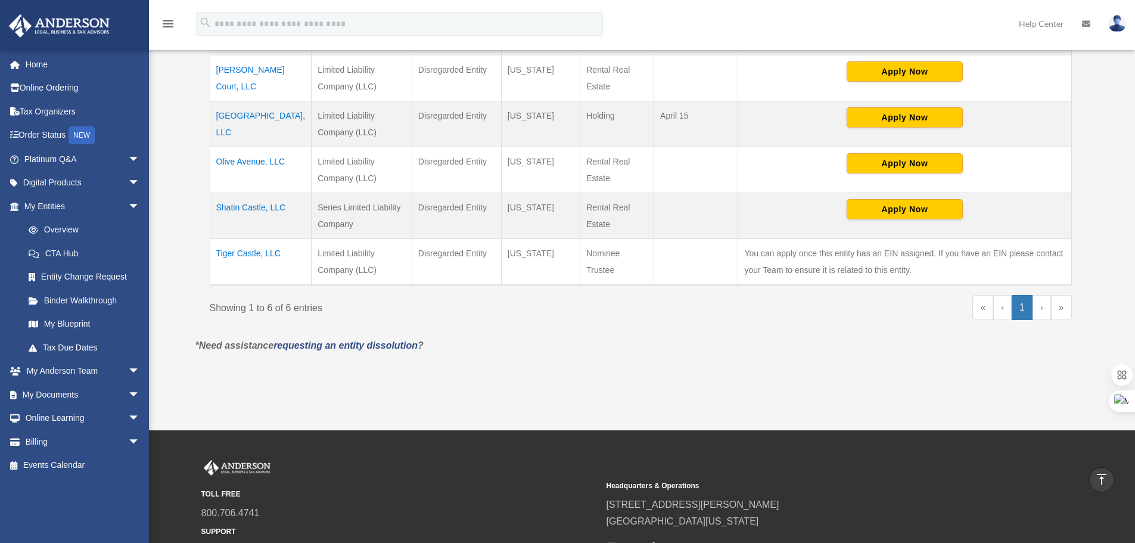
scroll to position [179, 0]
